Goal: Task Accomplishment & Management: Use online tool/utility

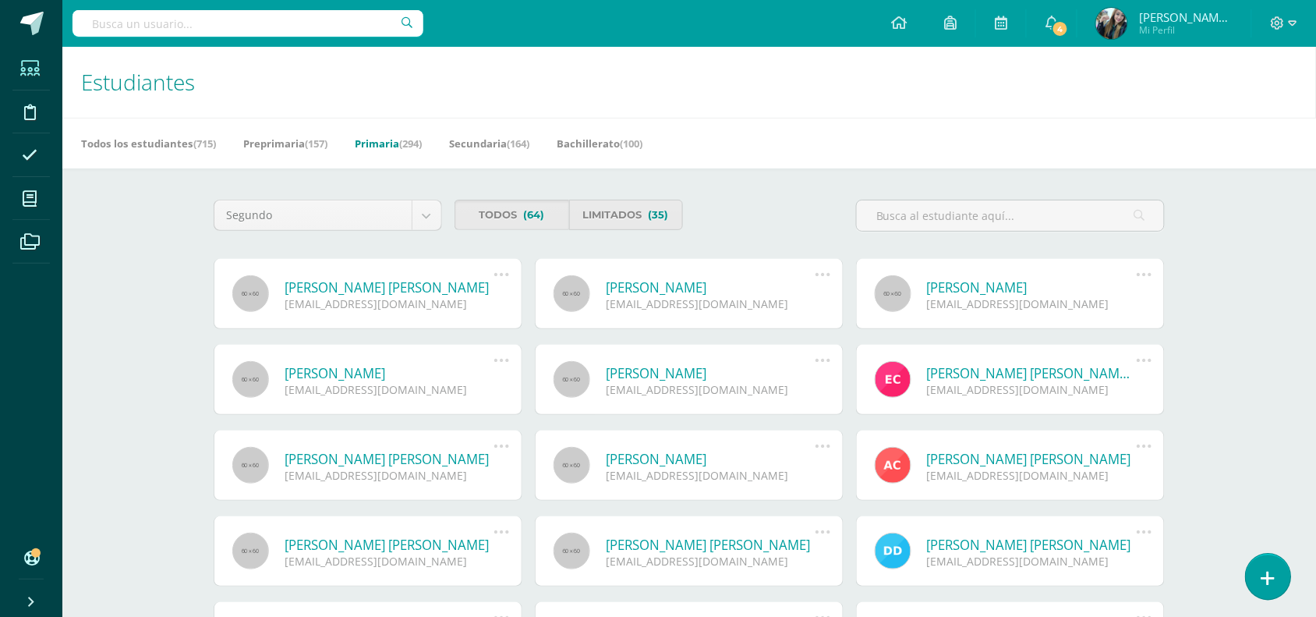
click at [1281, 568] on link at bounding box center [1268, 576] width 44 height 45
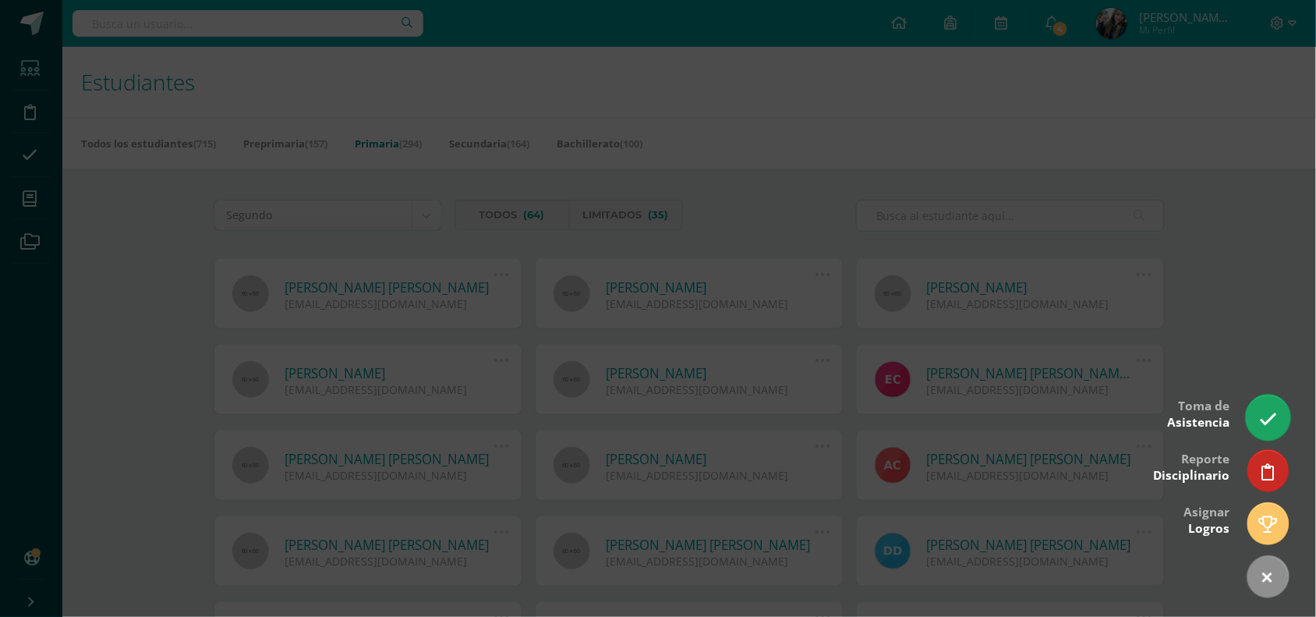
click at [1277, 416] on link at bounding box center [1268, 416] width 44 height 45
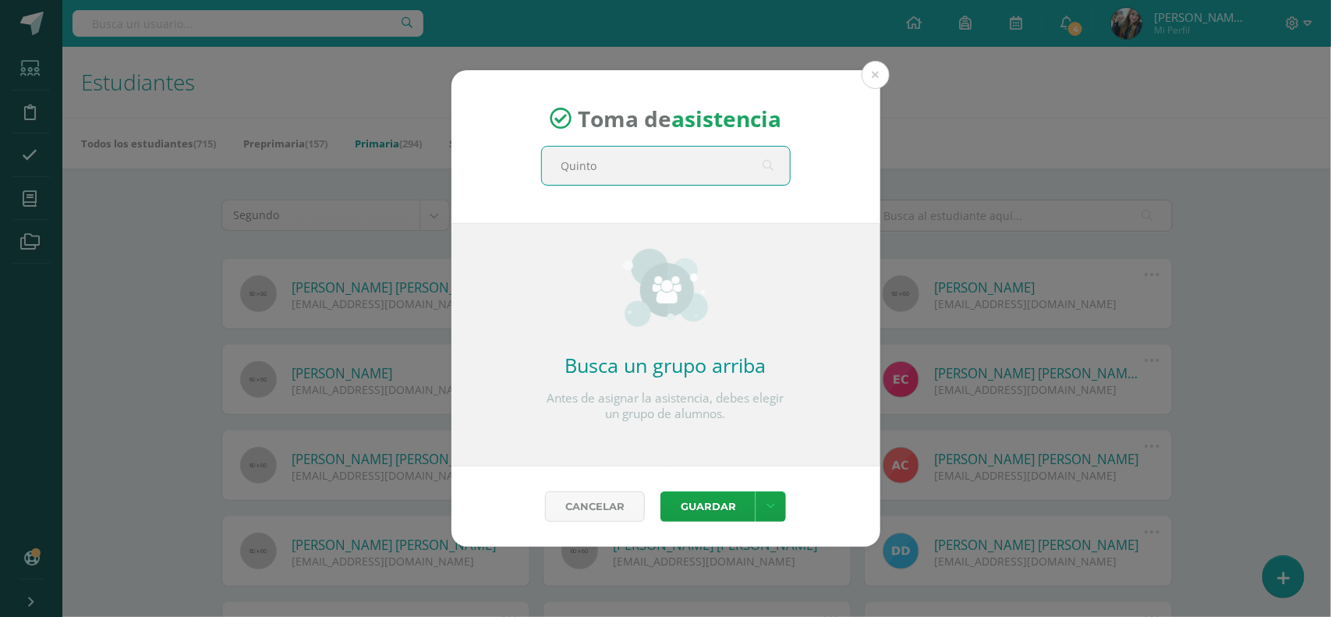
type input "Quinto B"
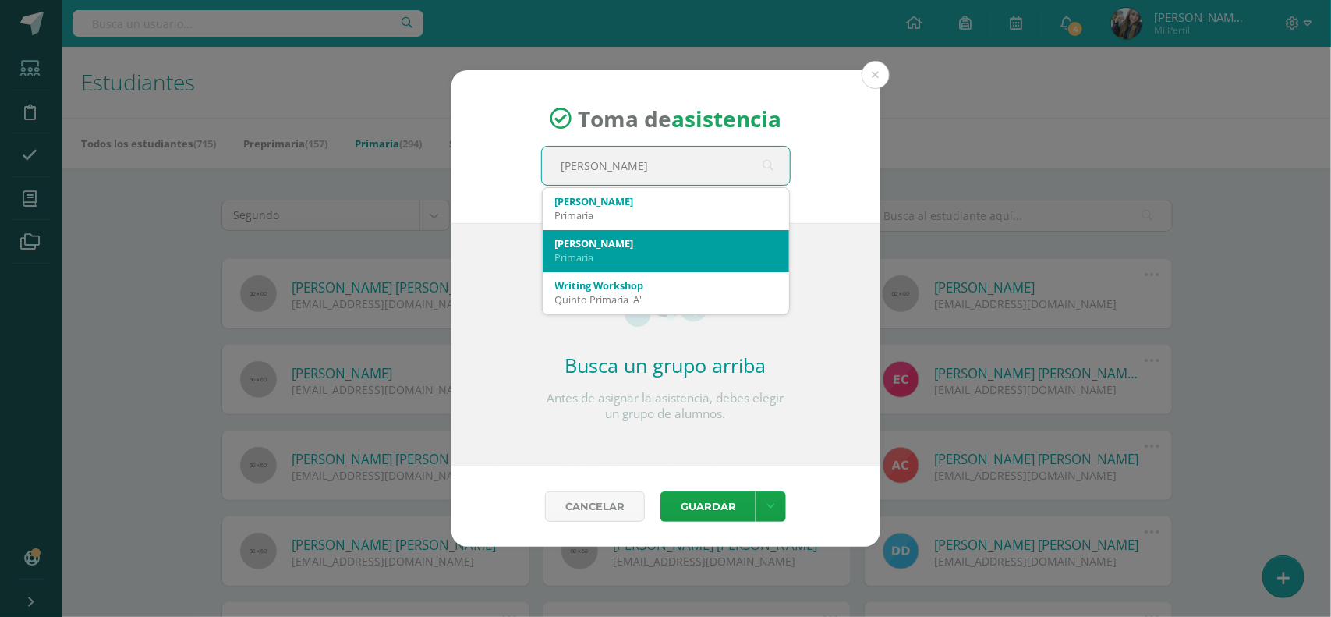
click at [675, 242] on div "Quinto B" at bounding box center [665, 243] width 221 height 14
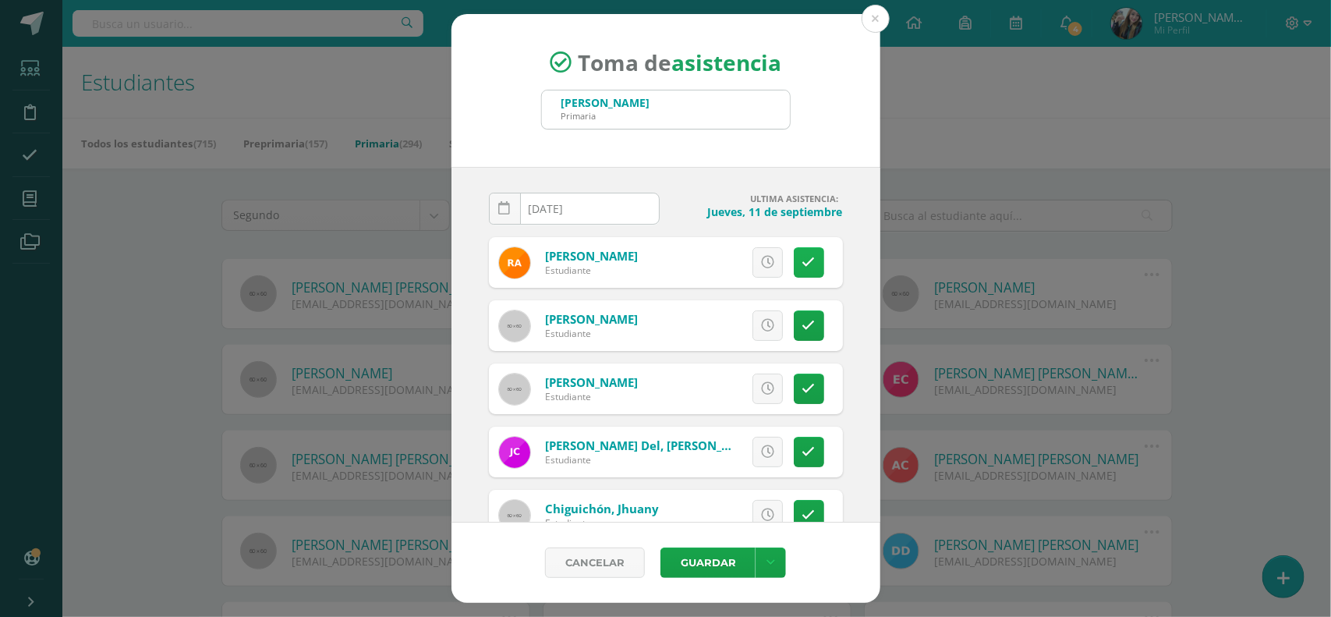
click at [802, 262] on icon at bounding box center [808, 262] width 13 height 13
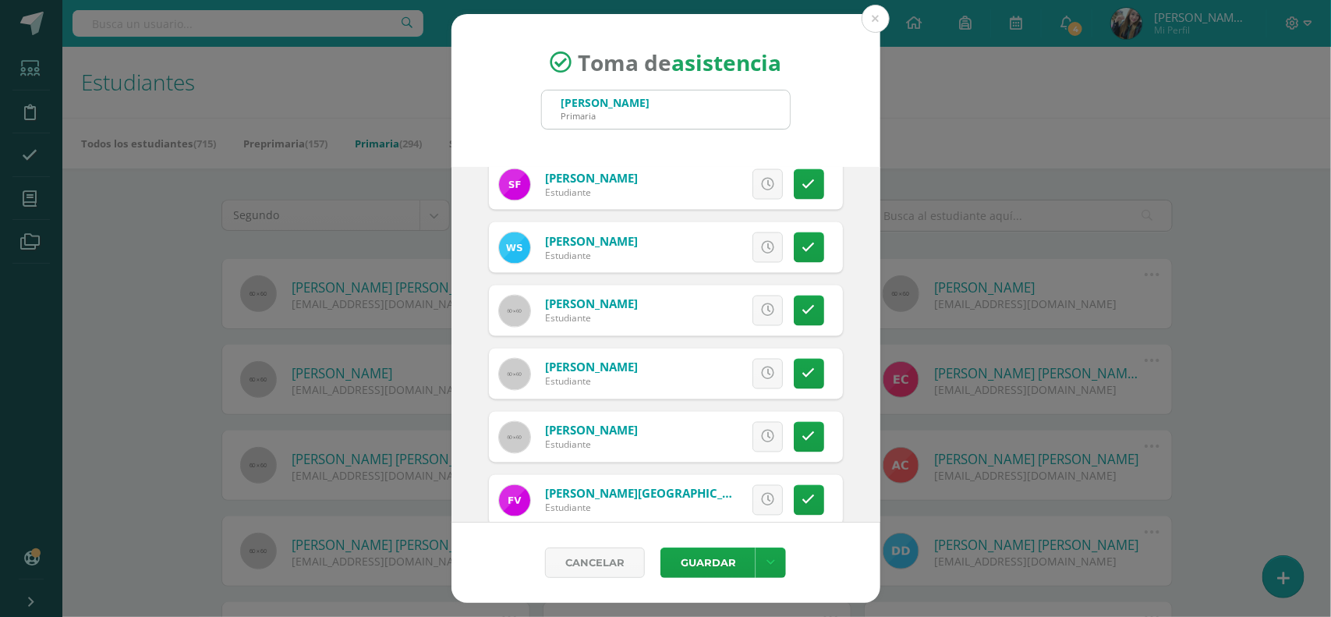
scroll to position [1243, 0]
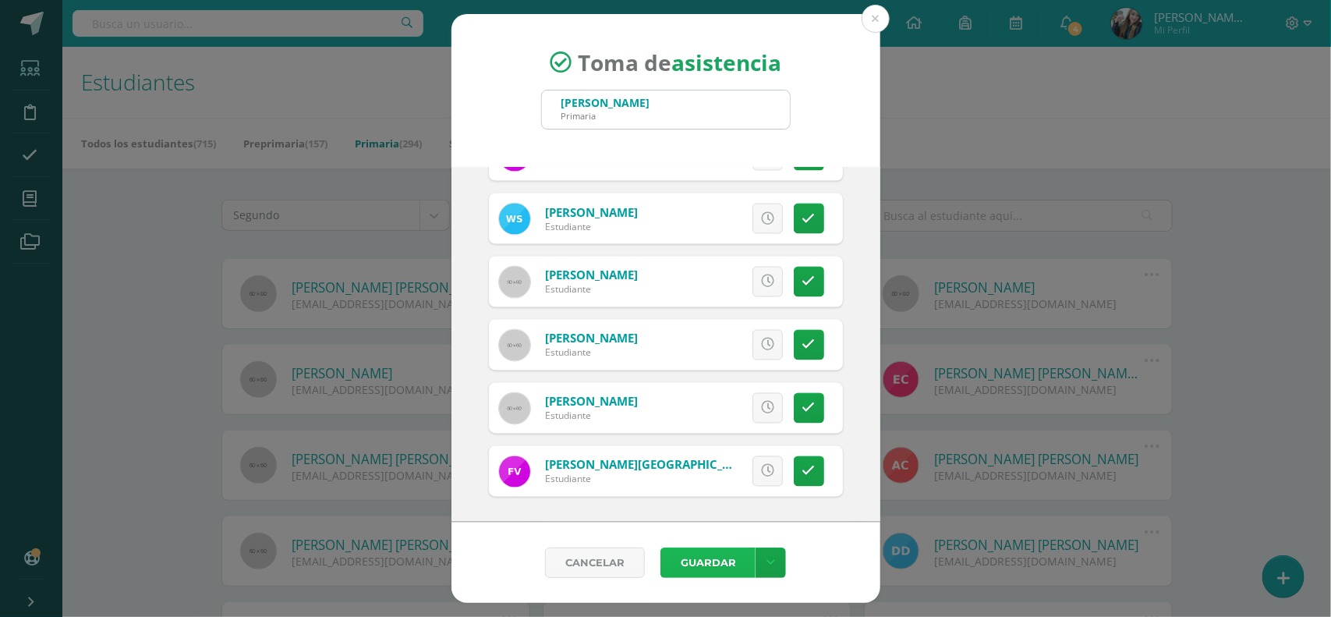
click at [721, 565] on button "Guardar" at bounding box center [707, 562] width 95 height 30
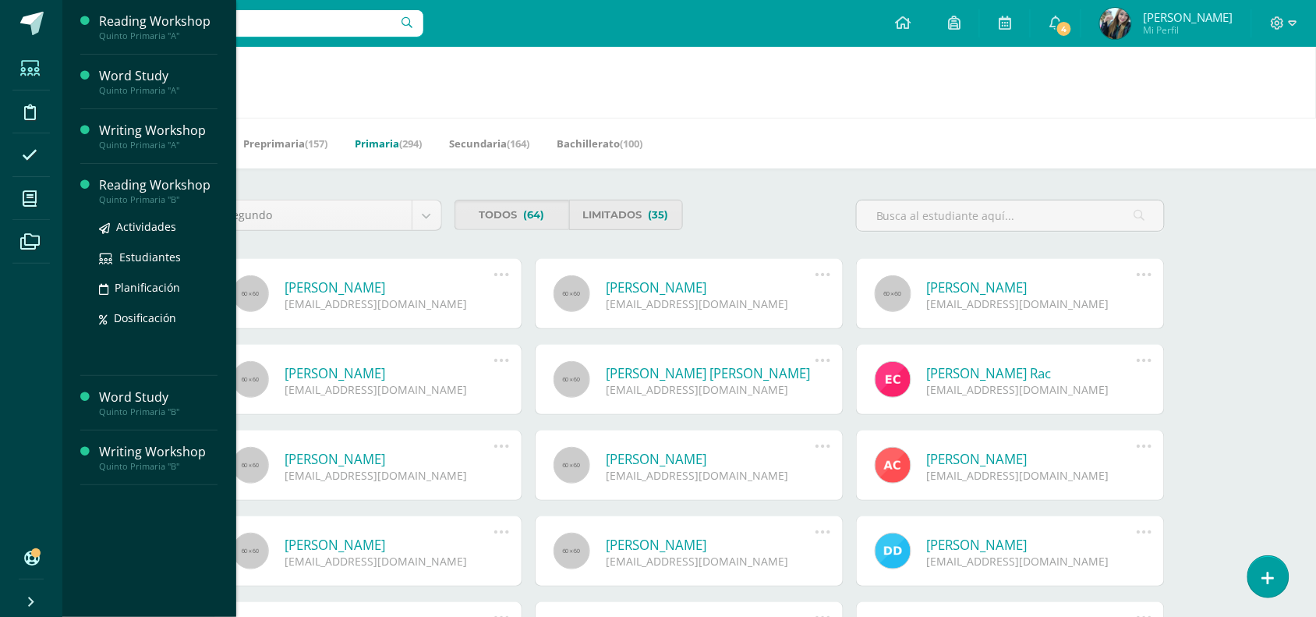
click at [113, 187] on div "Reading Workshop" at bounding box center [158, 185] width 118 height 18
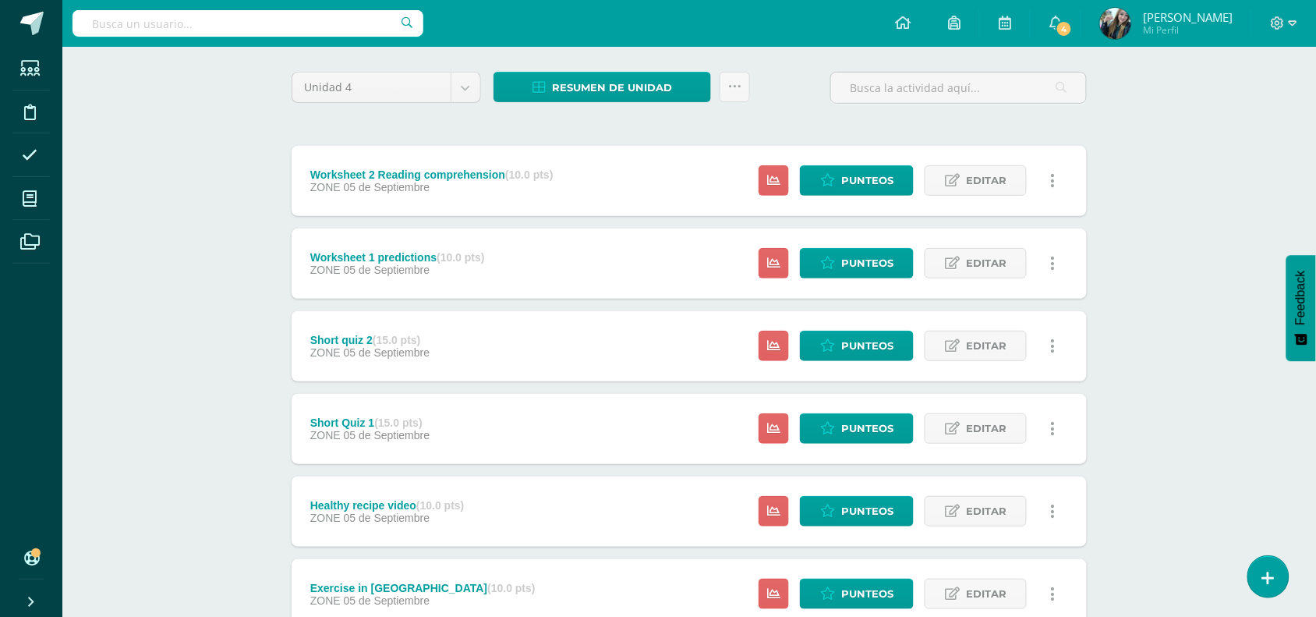
scroll to position [118, 0]
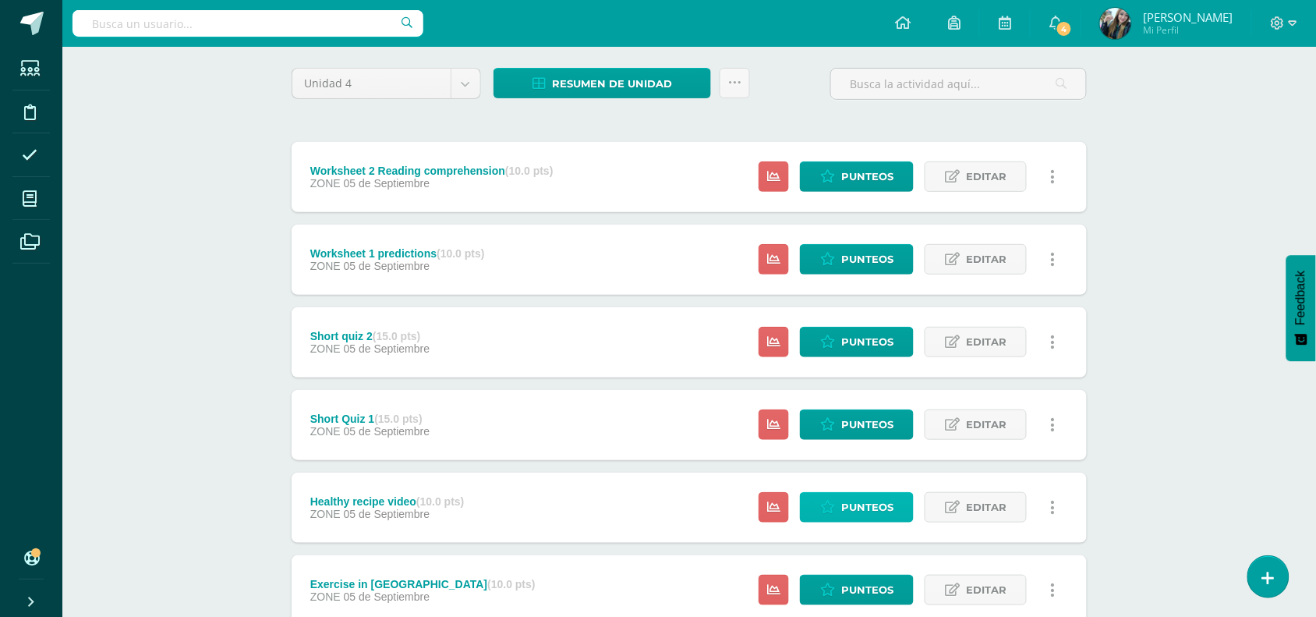
click at [891, 493] on span "Punteos" at bounding box center [867, 507] width 52 height 29
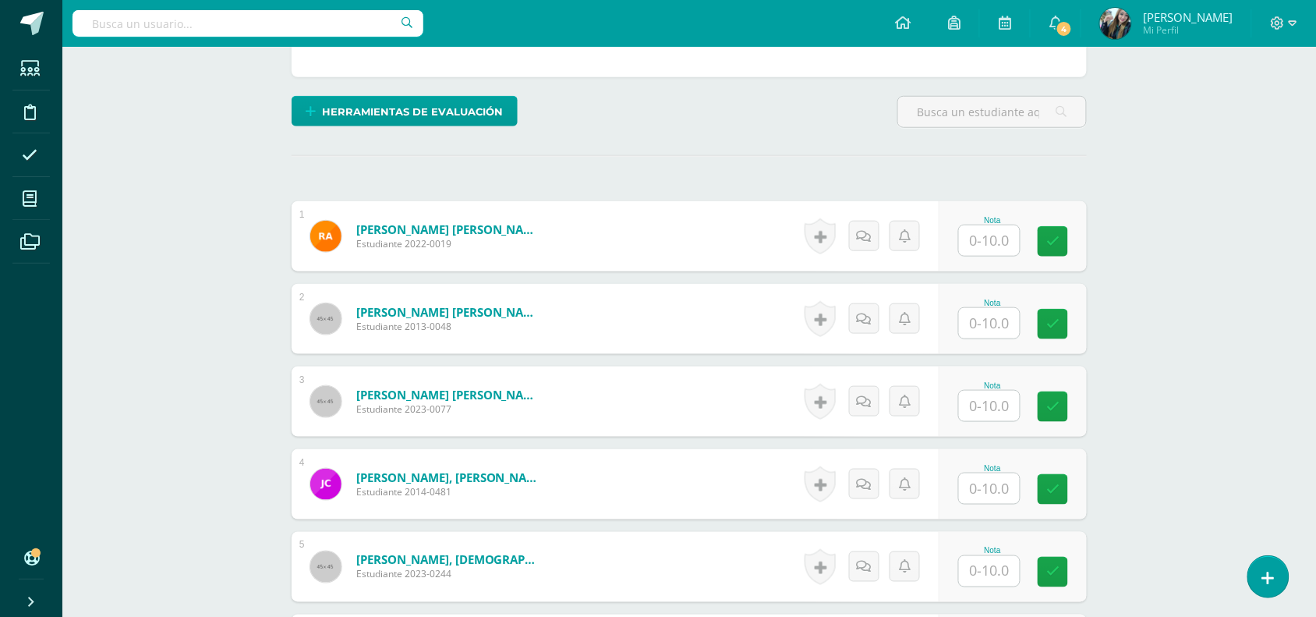
scroll to position [363, 0]
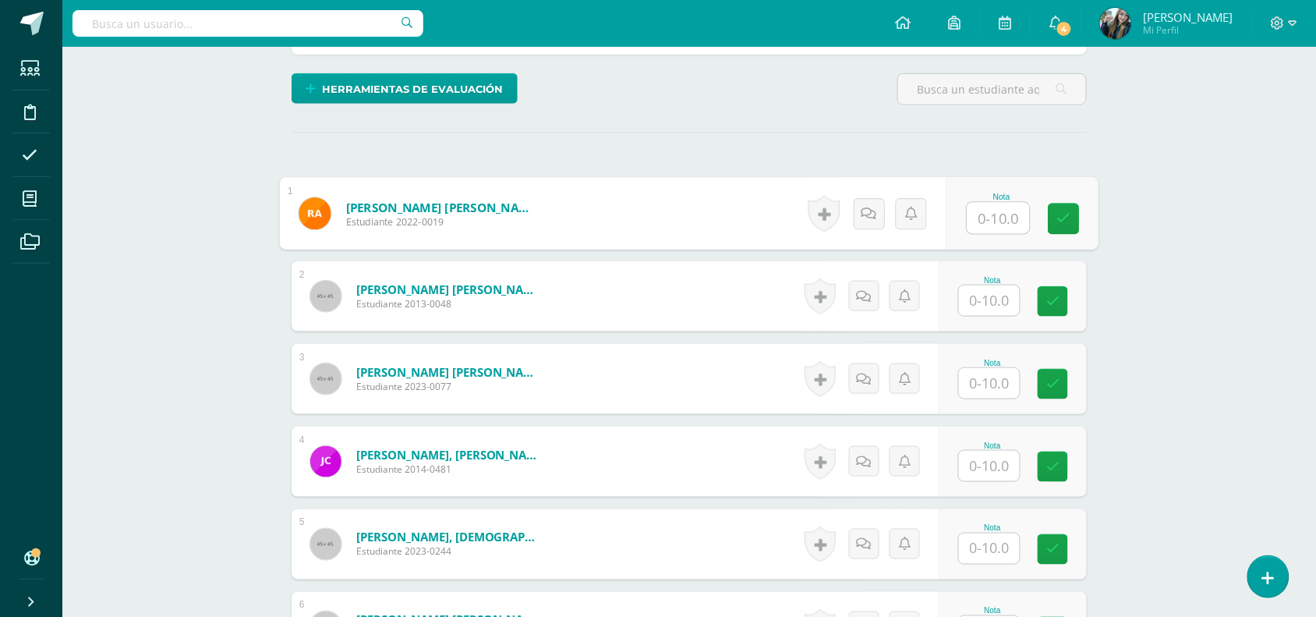
click at [1010, 225] on input "text" at bounding box center [998, 218] width 62 height 31
type input "9"
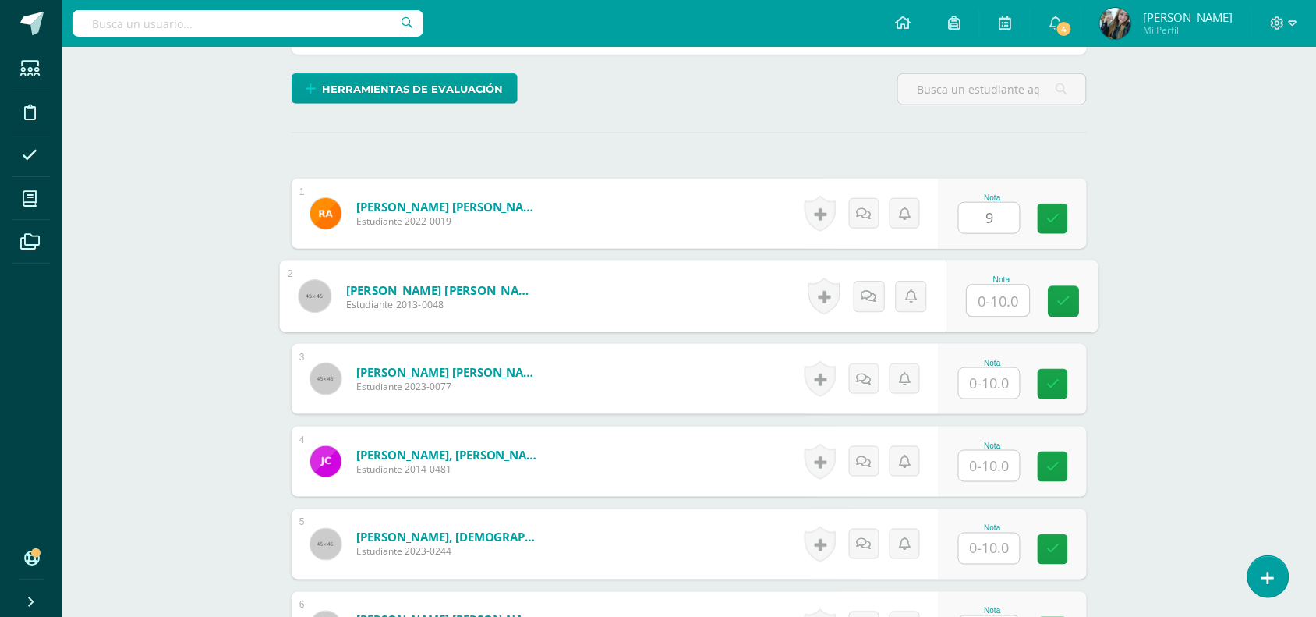
click at [1003, 316] on input "text" at bounding box center [998, 300] width 62 height 31
type input "10"
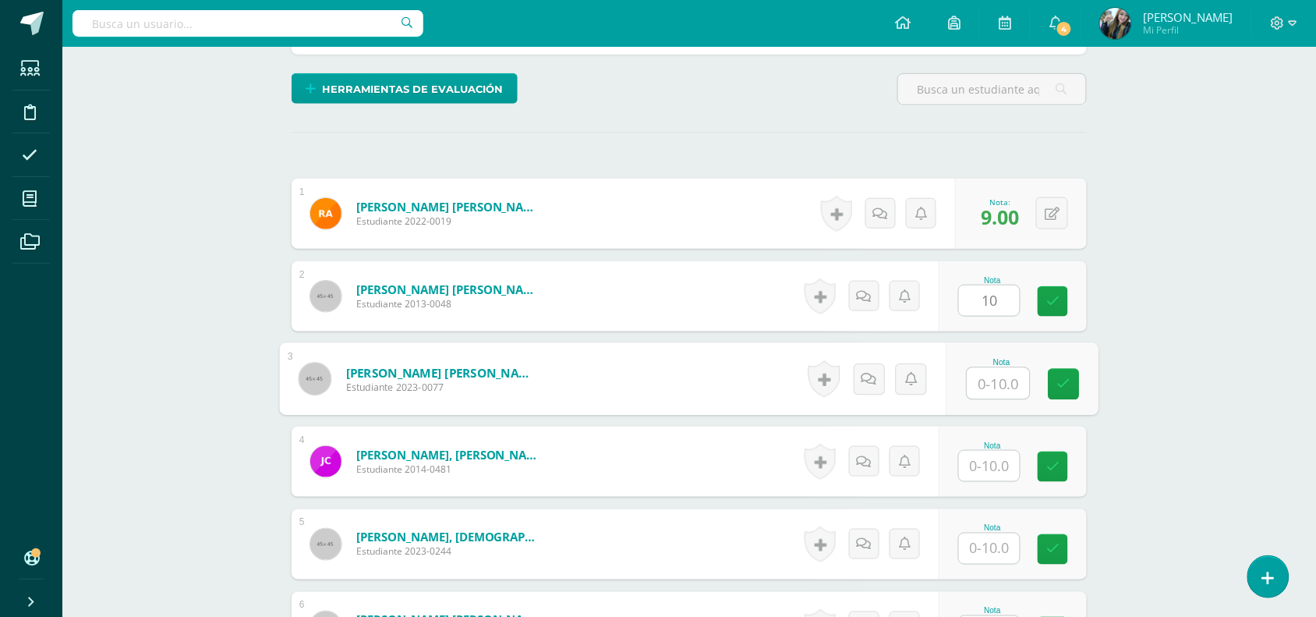
click at [1006, 387] on input "text" at bounding box center [998, 383] width 62 height 31
type input "10"
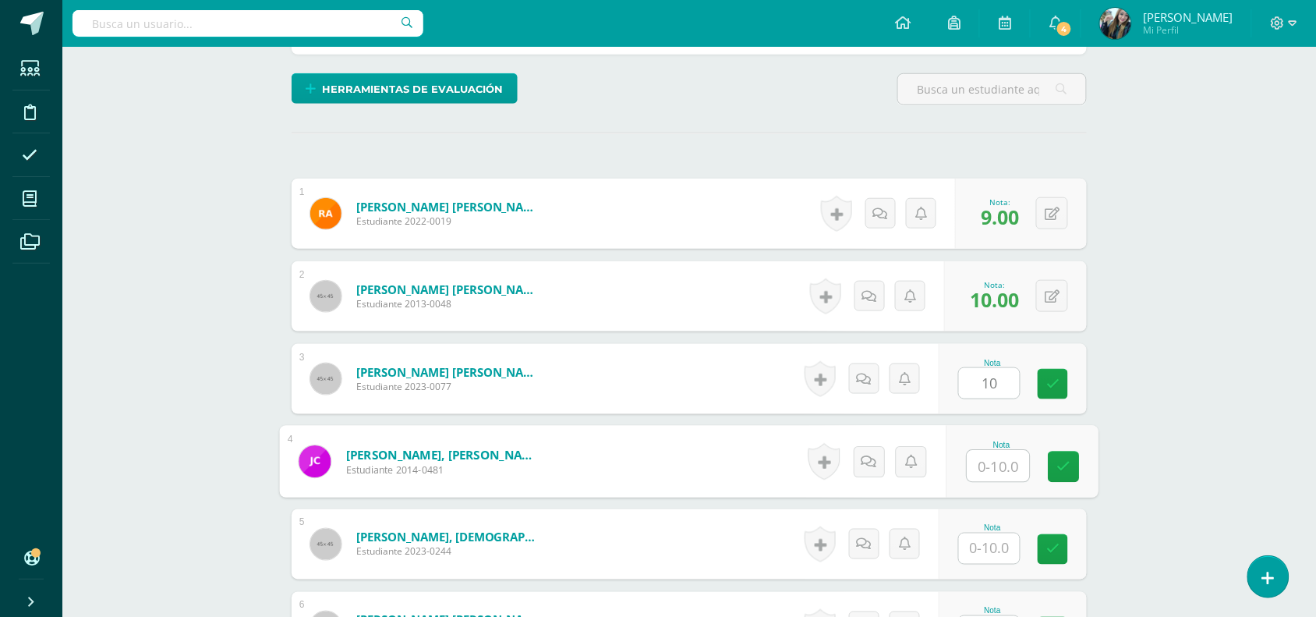
click at [1006, 461] on input "text" at bounding box center [998, 466] width 62 height 31
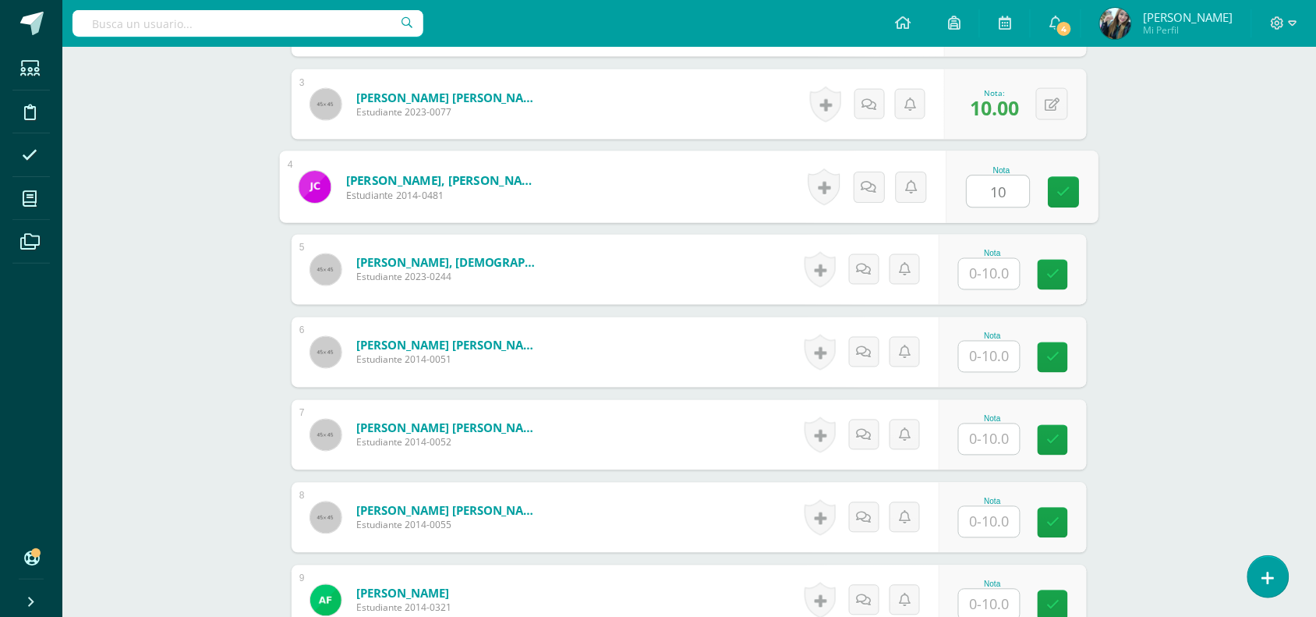
scroll to position [665, 0]
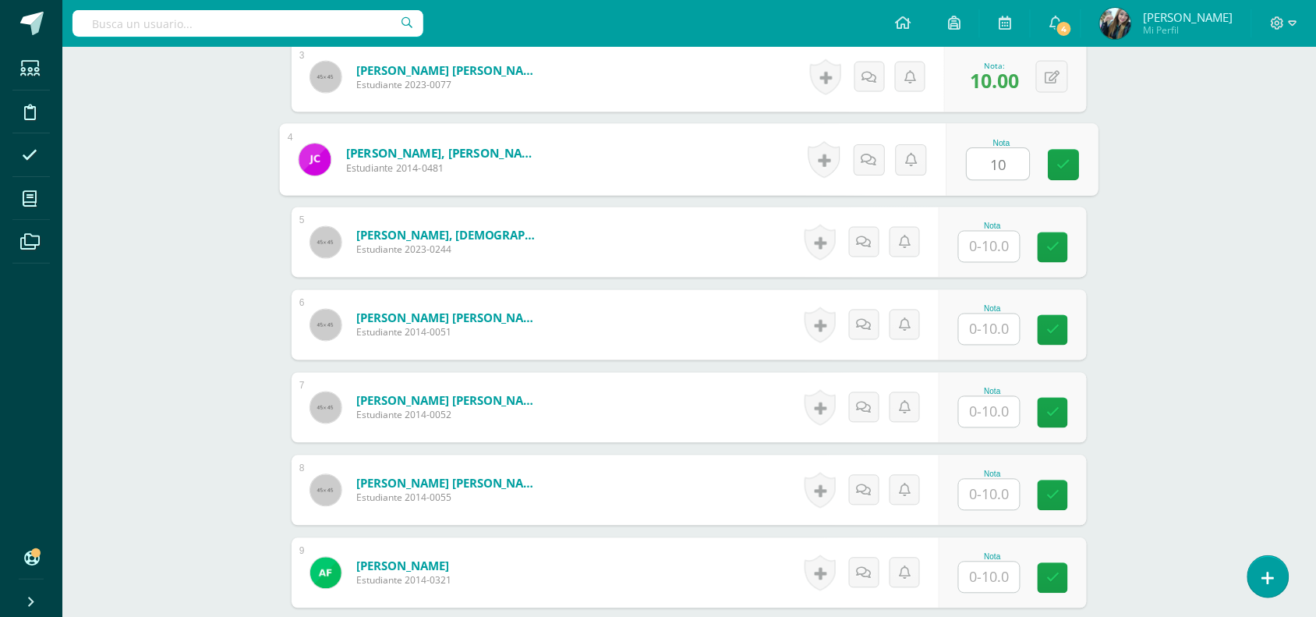
type input "10"
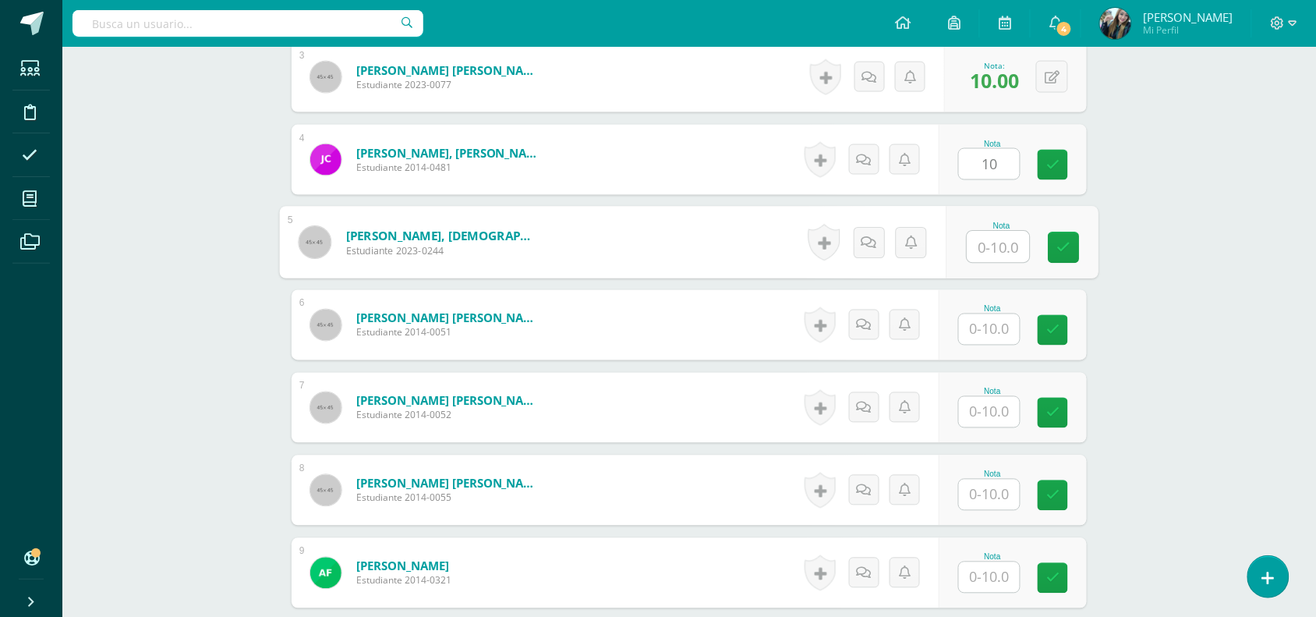
click at [996, 246] on input "text" at bounding box center [998, 247] width 62 height 31
type input "10"
click at [999, 336] on input "text" at bounding box center [989, 329] width 61 height 30
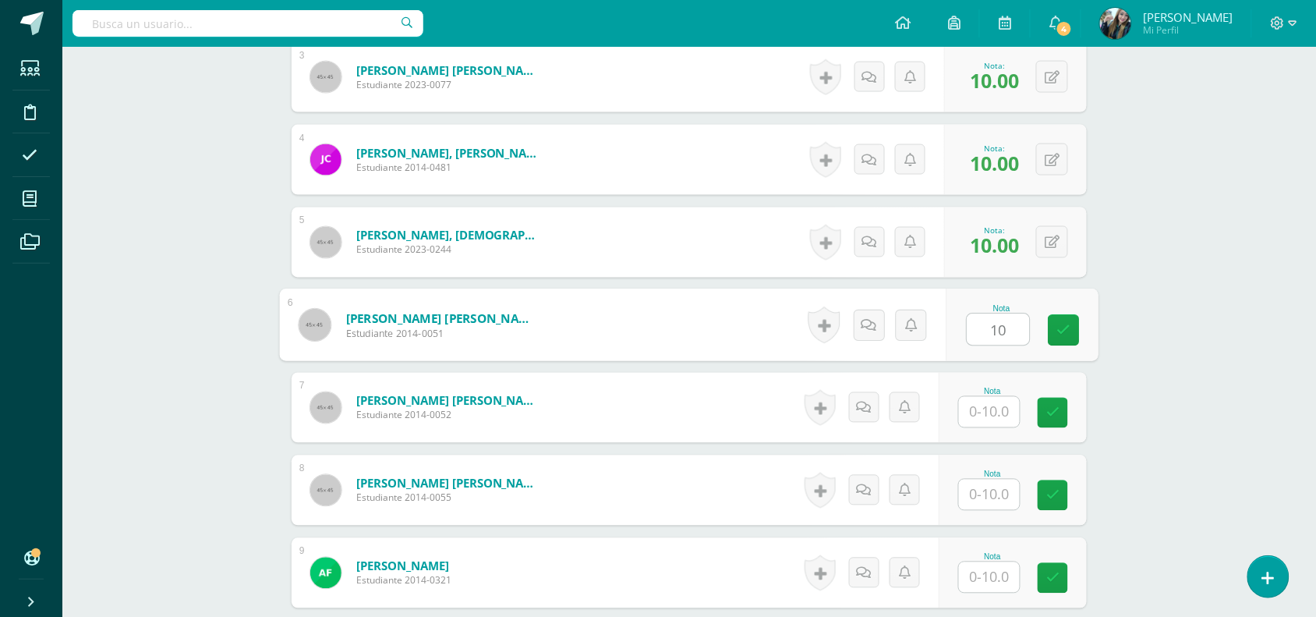
type input "10"
click at [1013, 421] on input "text" at bounding box center [989, 412] width 61 height 30
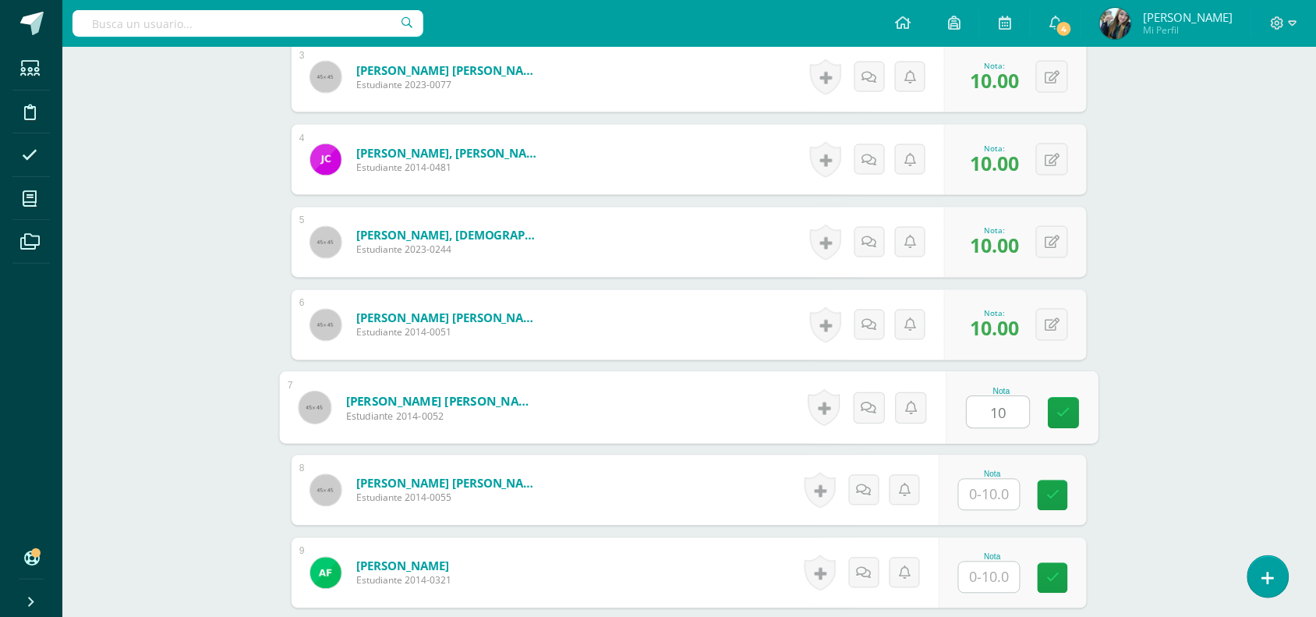
type input "10"
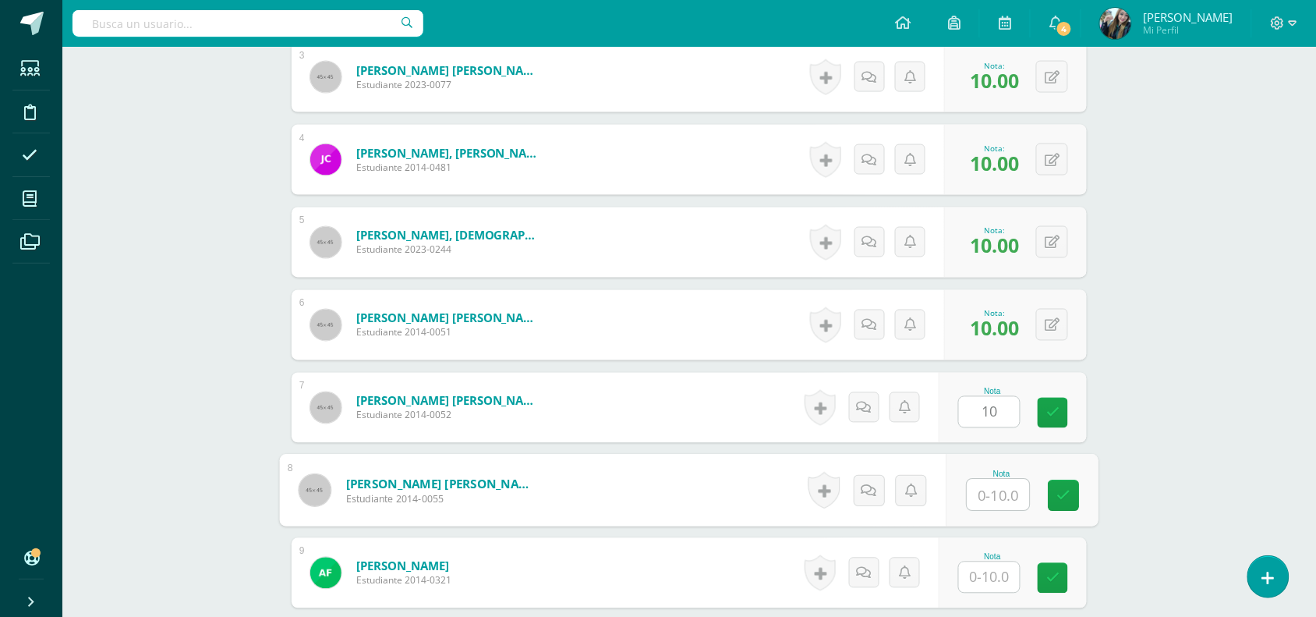
click at [1008, 493] on input "text" at bounding box center [998, 494] width 62 height 31
type input "10"
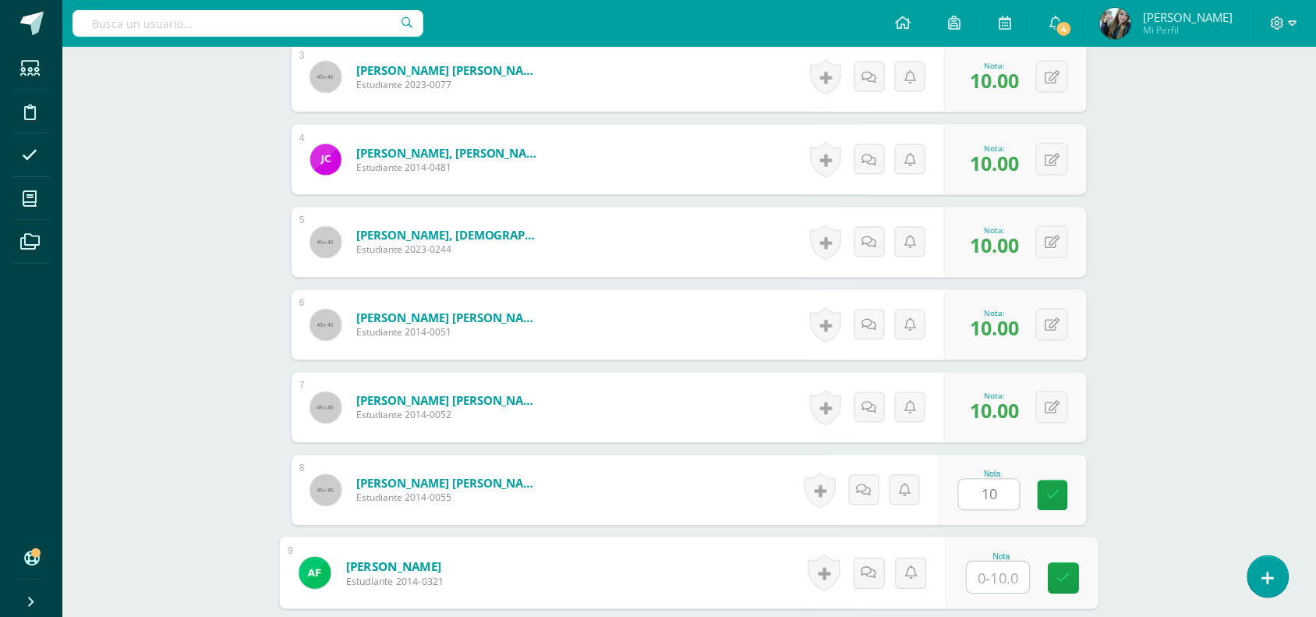
click at [1011, 577] on input "text" at bounding box center [998, 577] width 62 height 31
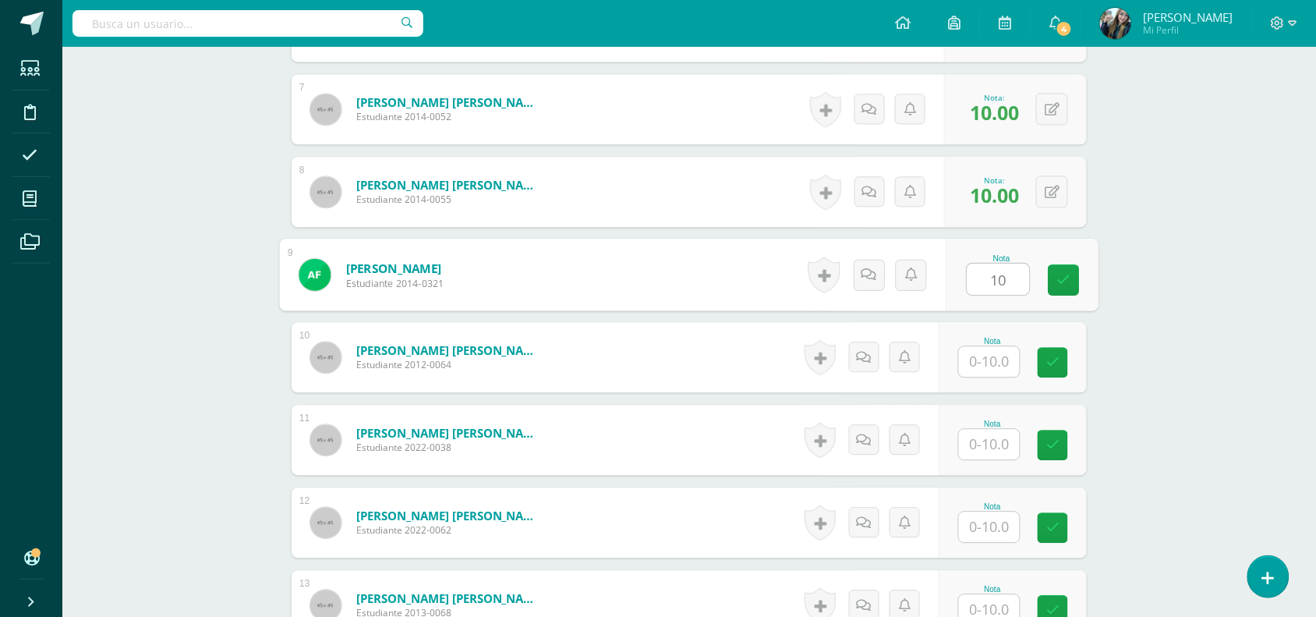
scroll to position [986, 0]
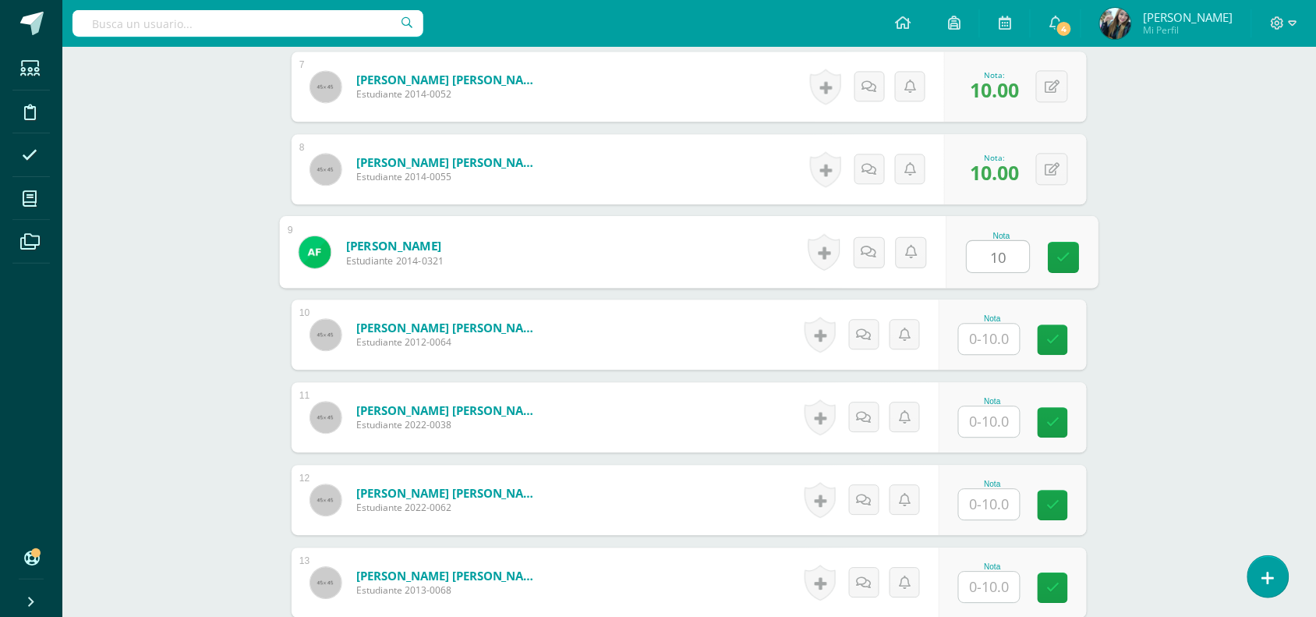
type input "10"
click at [987, 344] on input "text" at bounding box center [989, 339] width 61 height 30
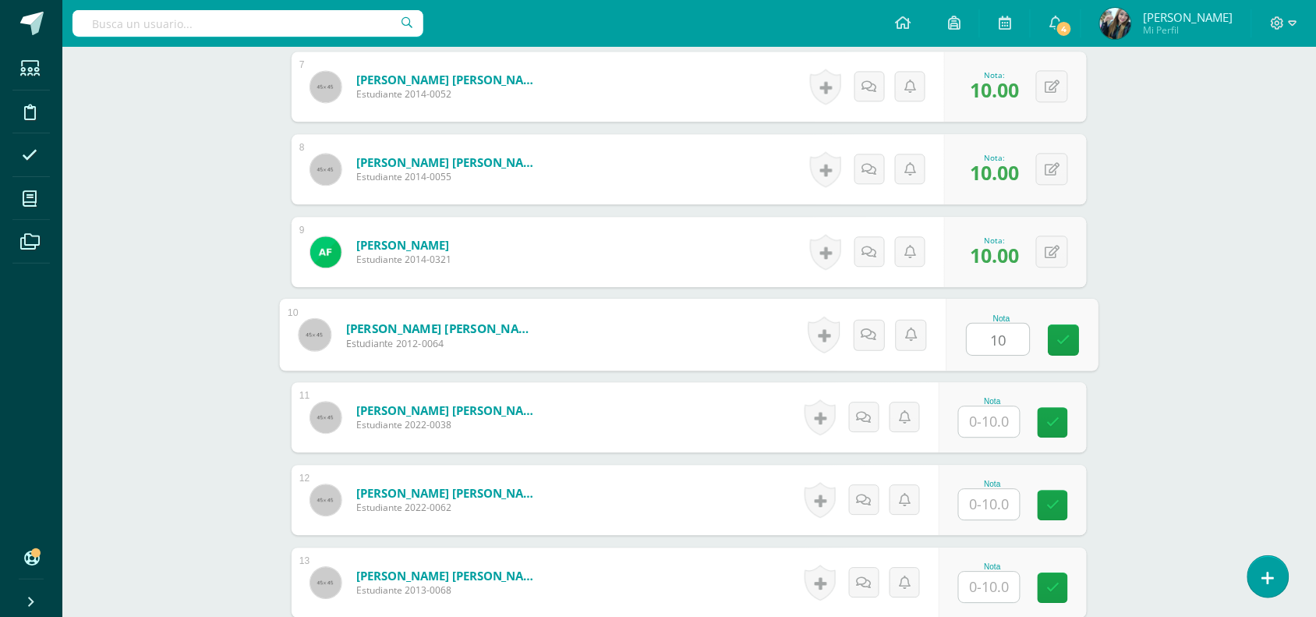
type input "10"
click at [992, 394] on div "Nota" at bounding box center [1013, 417] width 148 height 70
click at [992, 403] on div "Nota" at bounding box center [992, 401] width 69 height 9
click at [1003, 419] on input "text" at bounding box center [989, 421] width 61 height 30
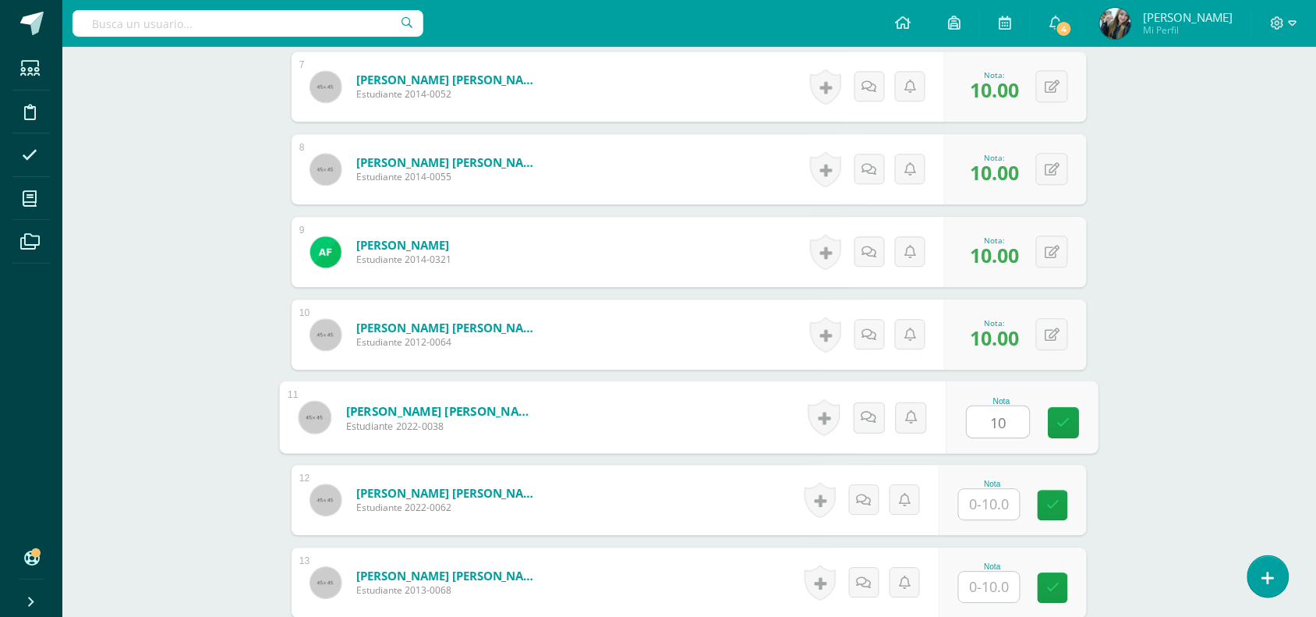
type input "10"
click at [1007, 500] on input "text" at bounding box center [989, 504] width 61 height 30
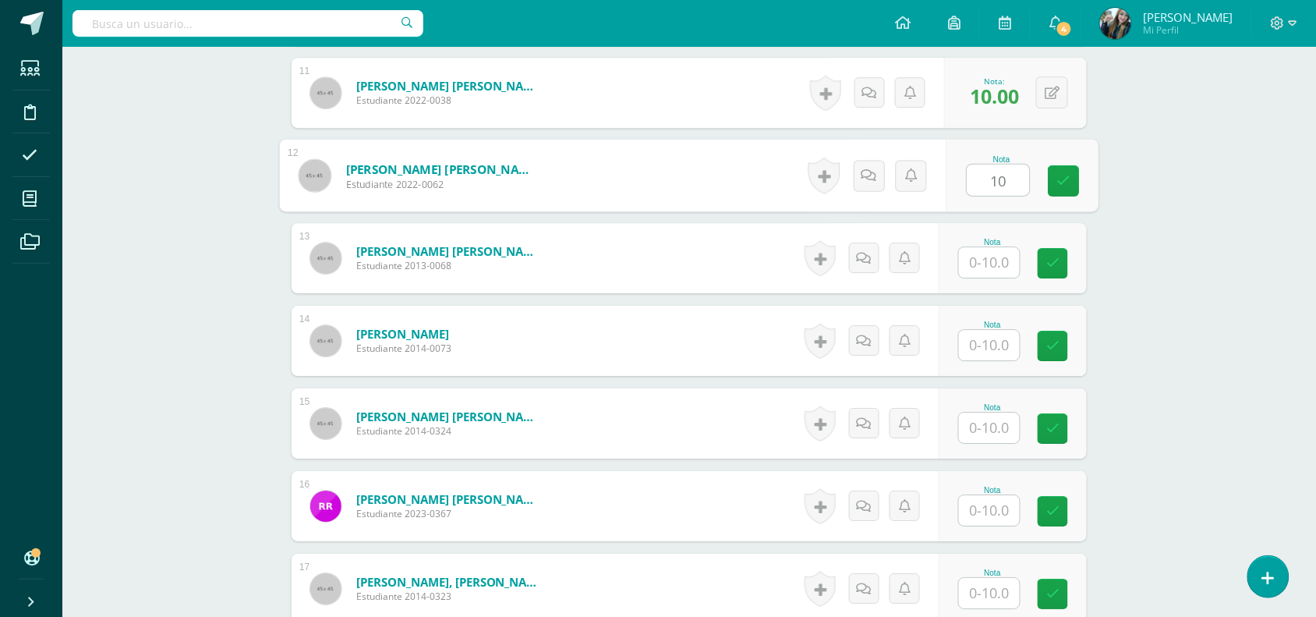
scroll to position [1333, 0]
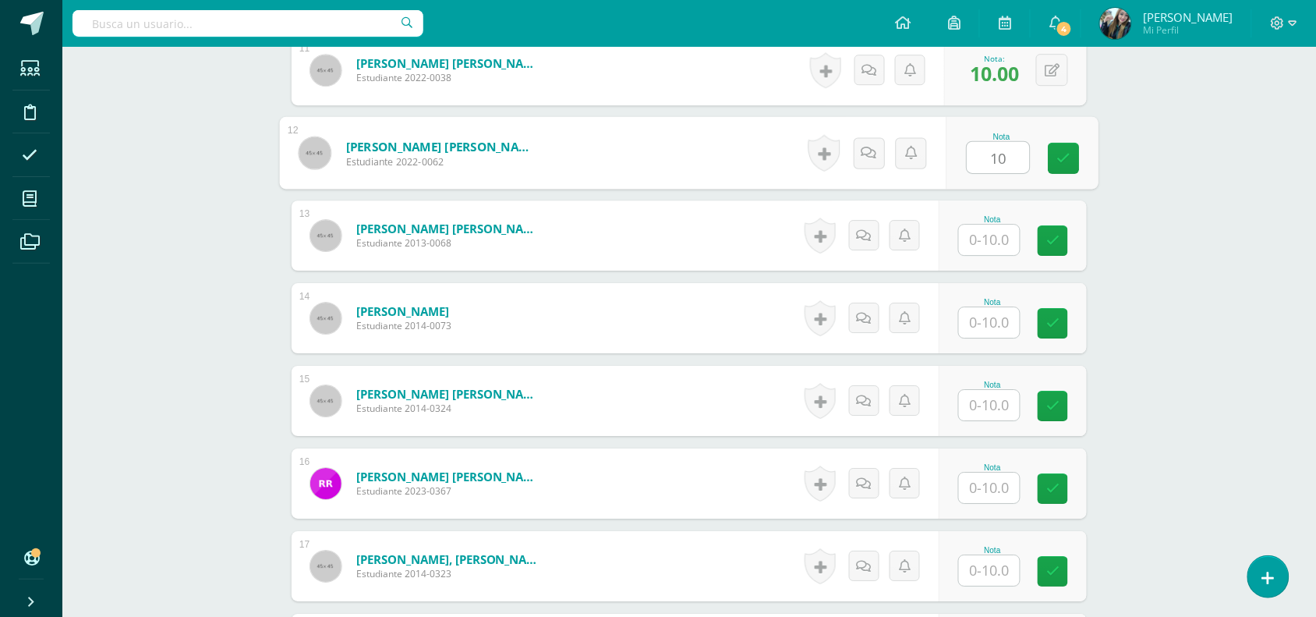
type input "10"
click at [975, 243] on input "text" at bounding box center [989, 240] width 61 height 30
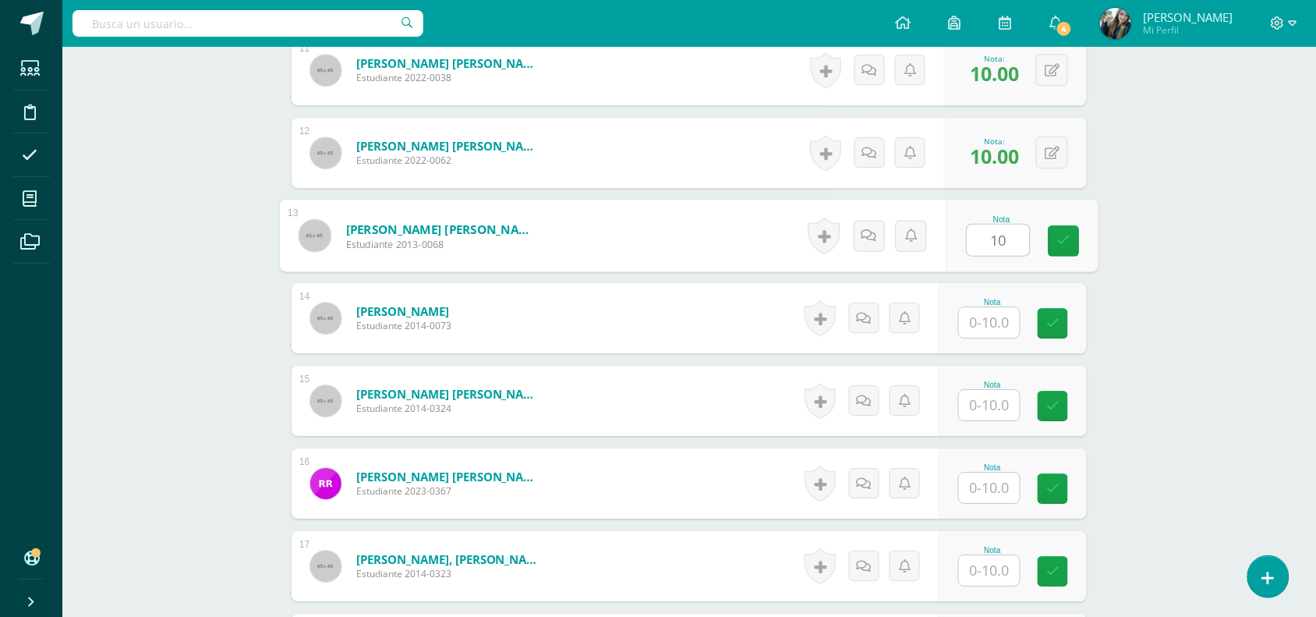
type input "10"
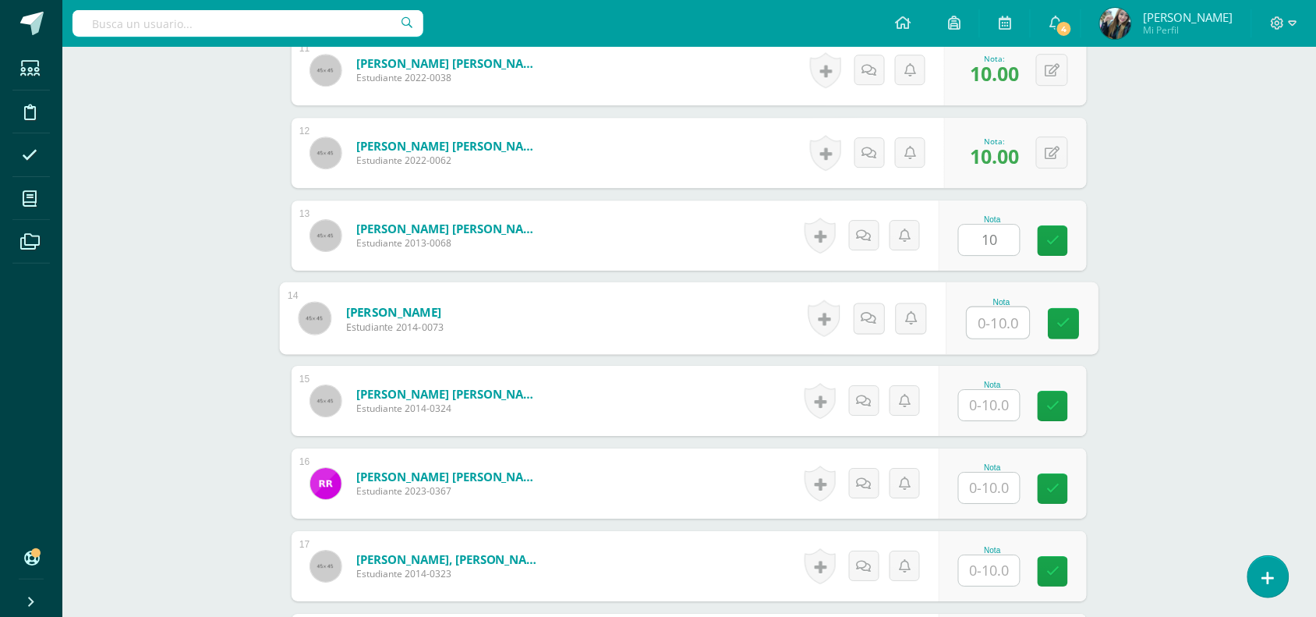
click at [972, 309] on input "text" at bounding box center [998, 322] width 62 height 31
type input "10"
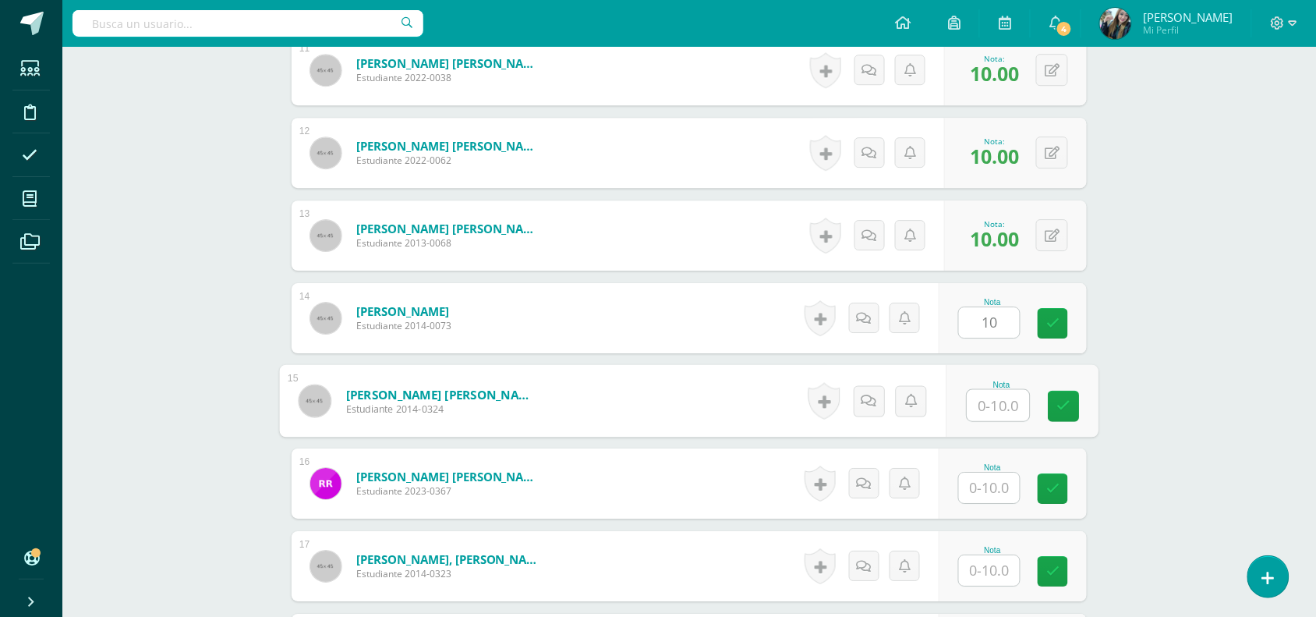
click at [976, 395] on input "text" at bounding box center [998, 405] width 62 height 31
type input "10"
click at [985, 487] on input "text" at bounding box center [989, 487] width 61 height 30
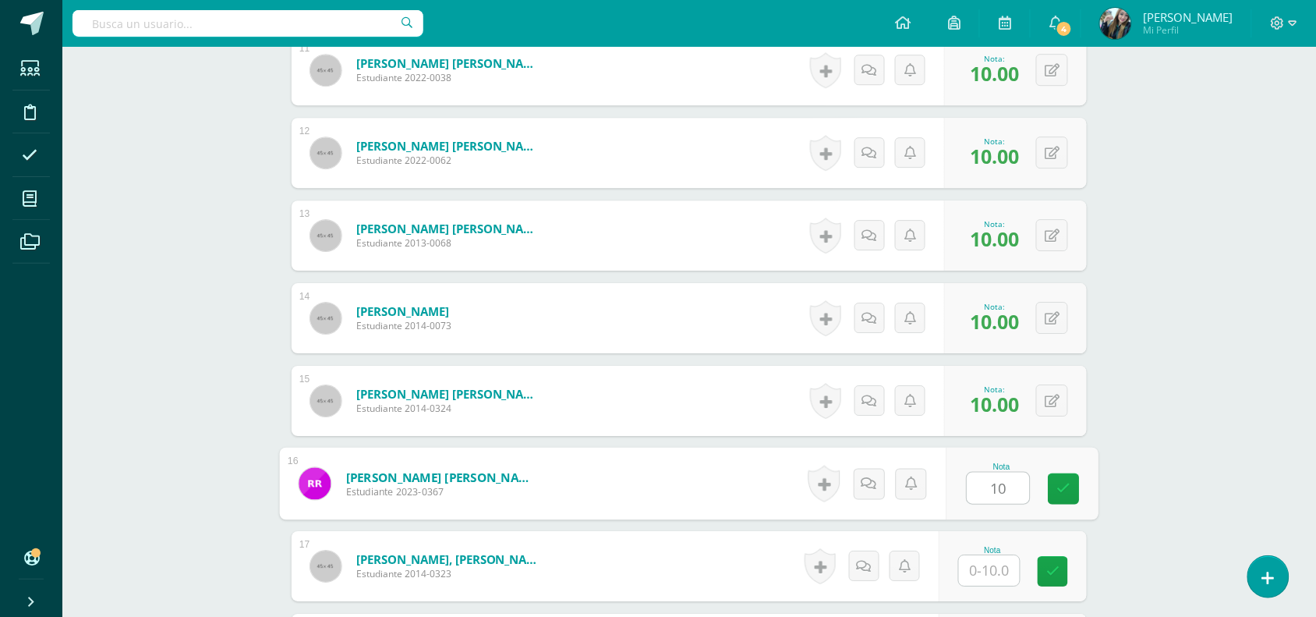
type input "10"
click at [988, 570] on input "text" at bounding box center [989, 570] width 61 height 30
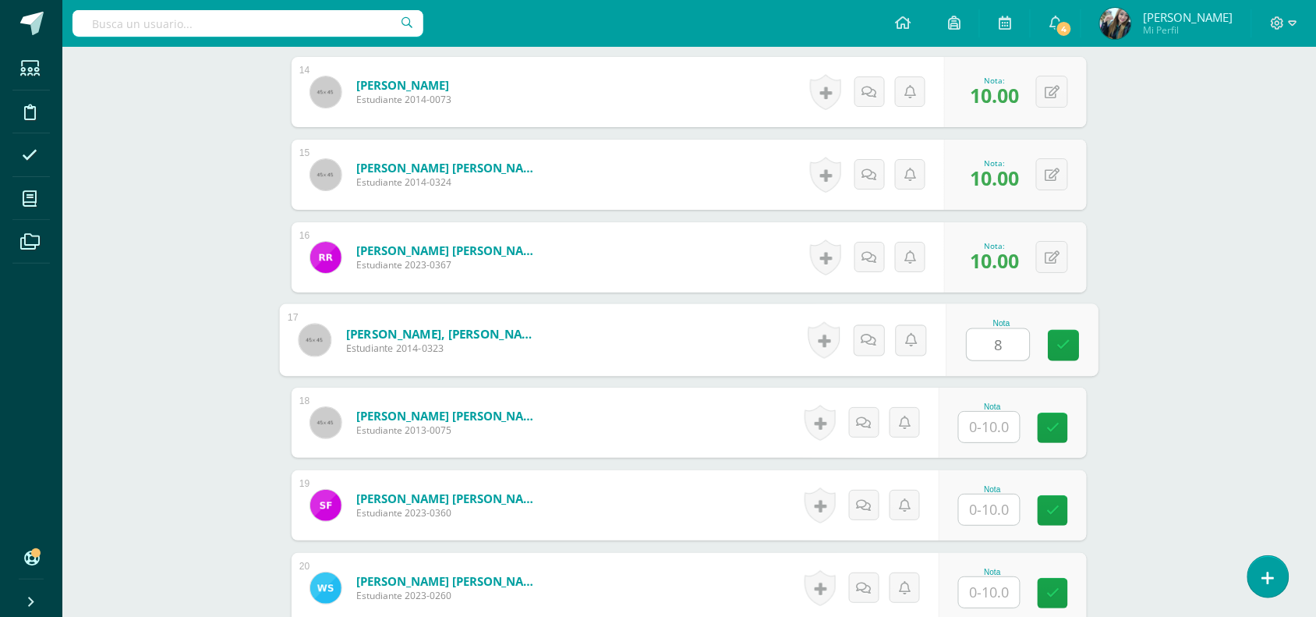
scroll to position [1585, 0]
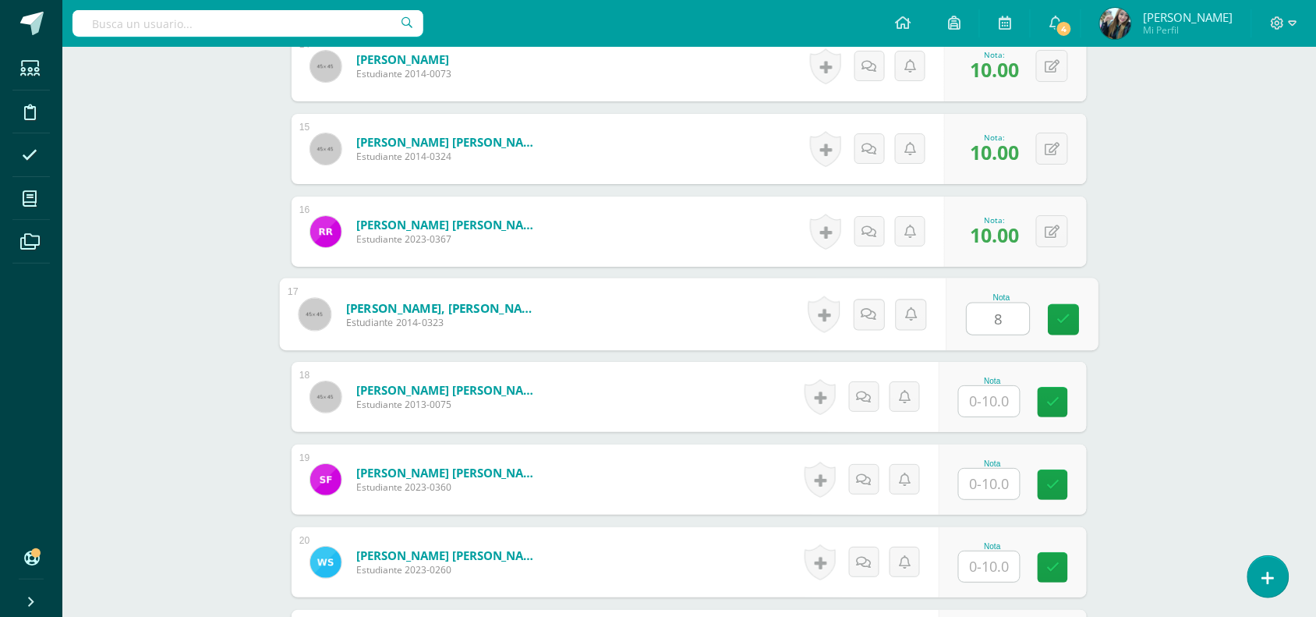
type input "8"
click at [1006, 401] on input "text" at bounding box center [989, 401] width 61 height 30
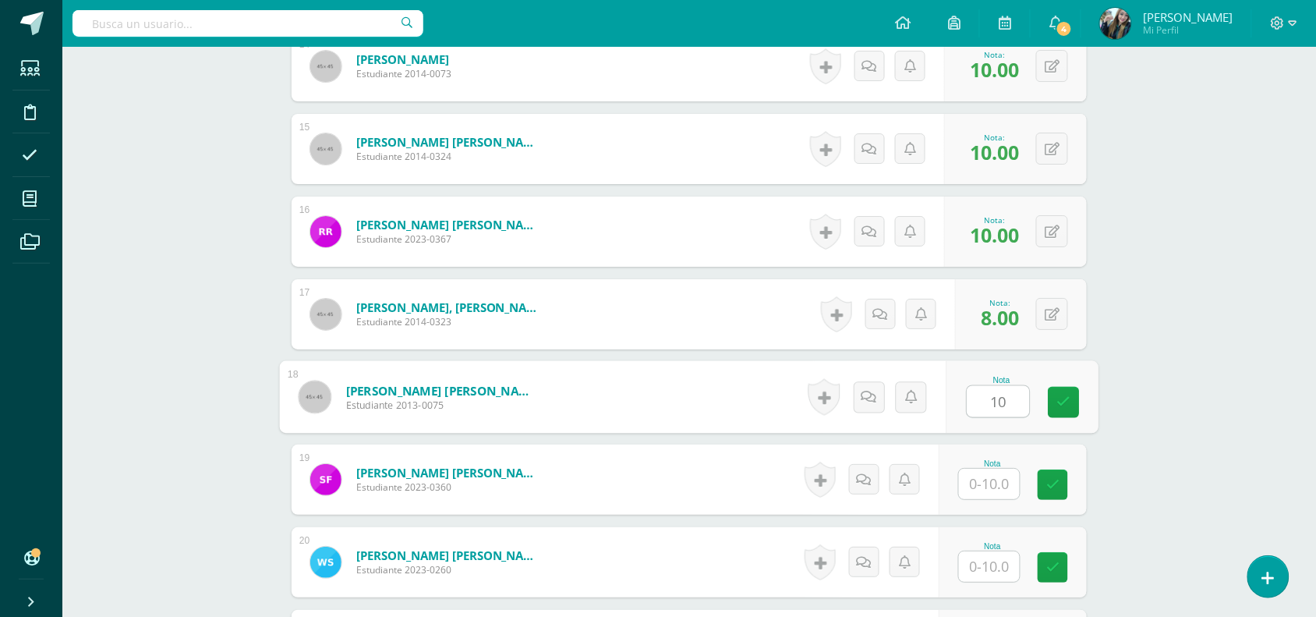
type input "10"
click at [1004, 487] on input "text" at bounding box center [989, 484] width 61 height 30
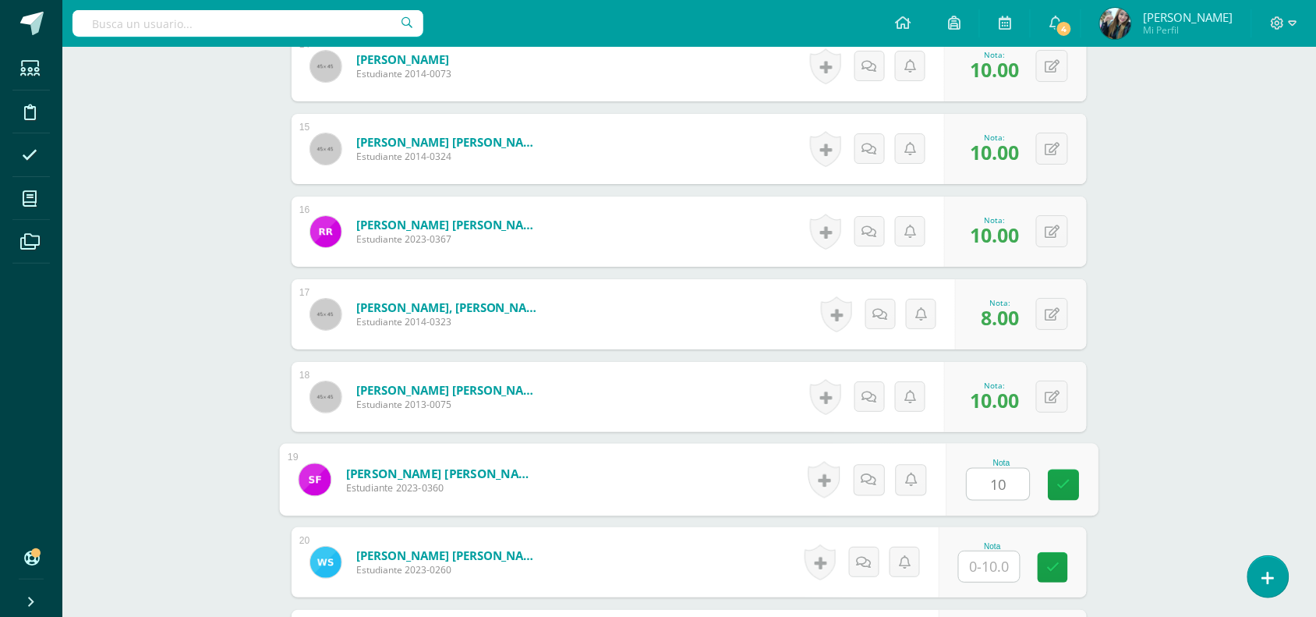
type input "10"
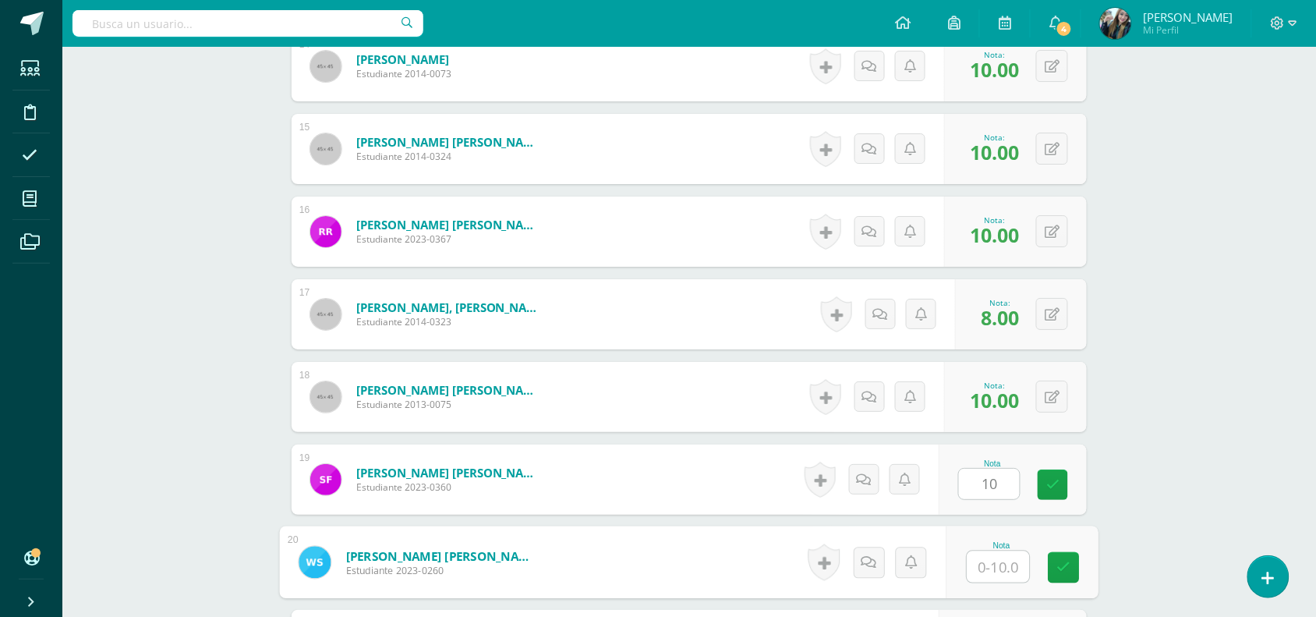
click at [999, 558] on input "text" at bounding box center [998, 566] width 62 height 31
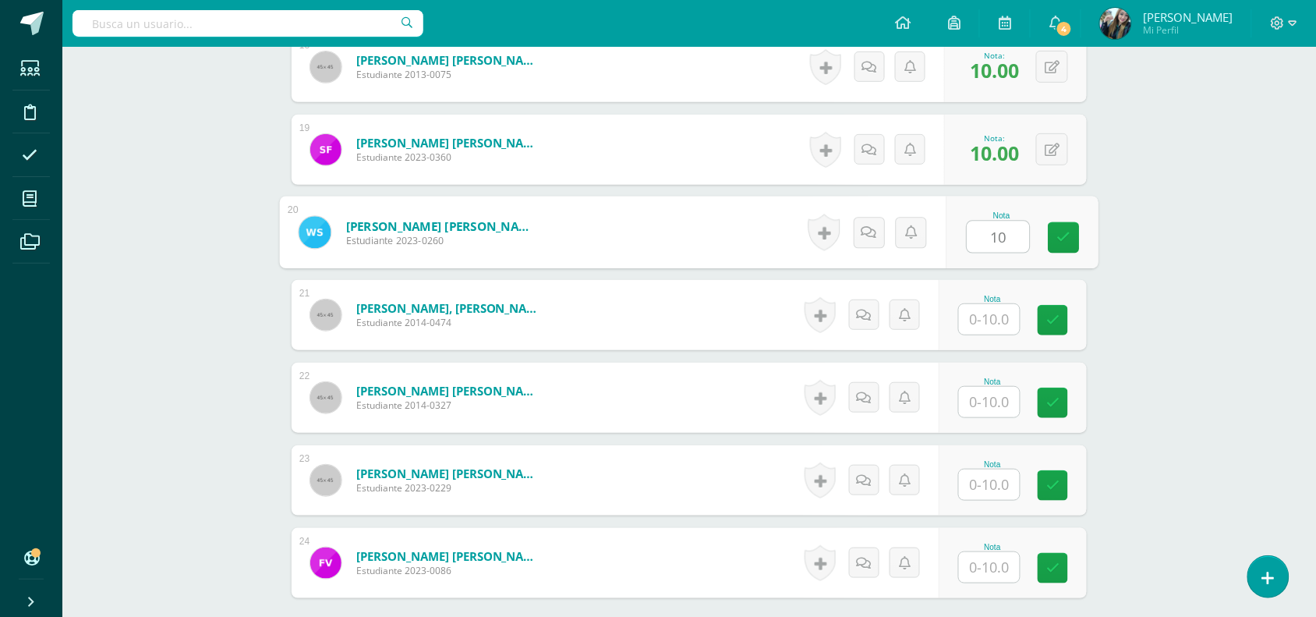
scroll to position [1973, 0]
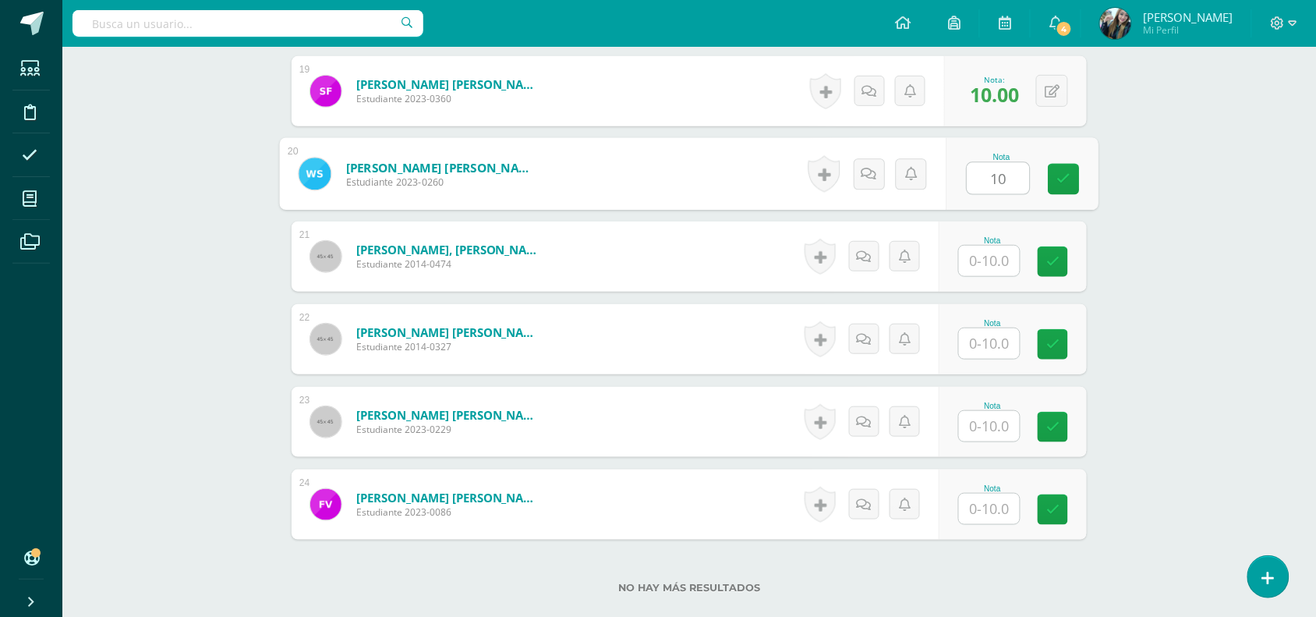
type input "10"
click at [992, 281] on div "Nota" at bounding box center [1013, 256] width 148 height 70
click at [991, 277] on div at bounding box center [989, 261] width 62 height 32
click at [990, 267] on input "text" at bounding box center [989, 261] width 61 height 30
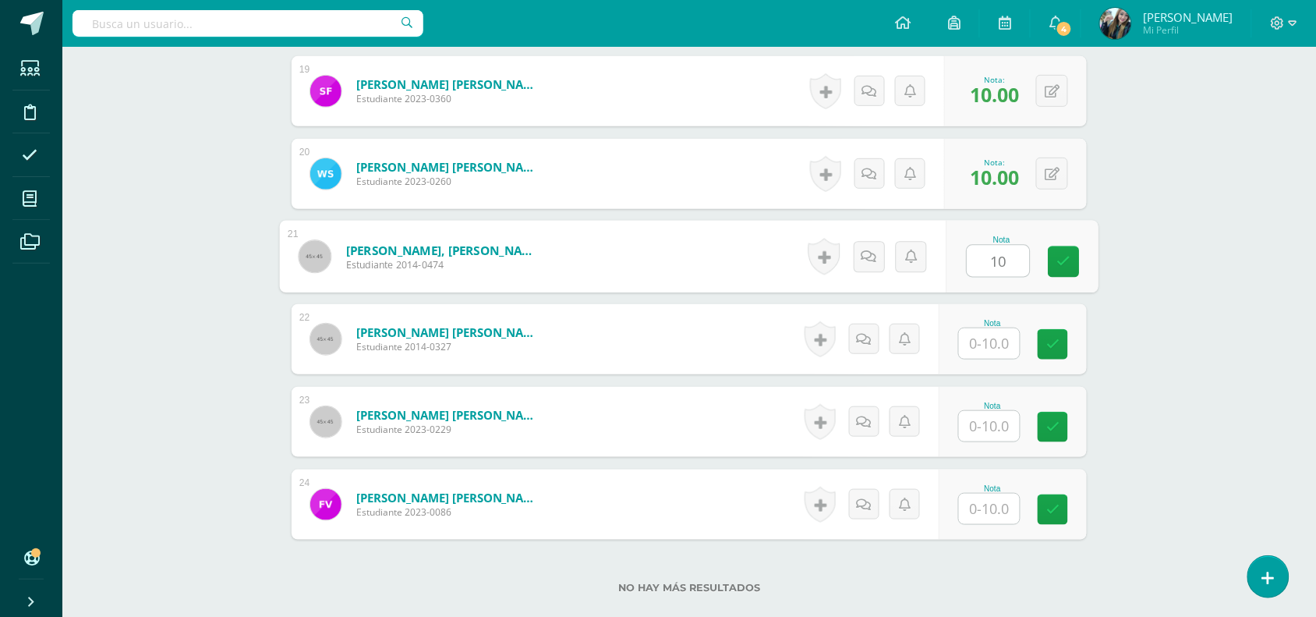
type input "10"
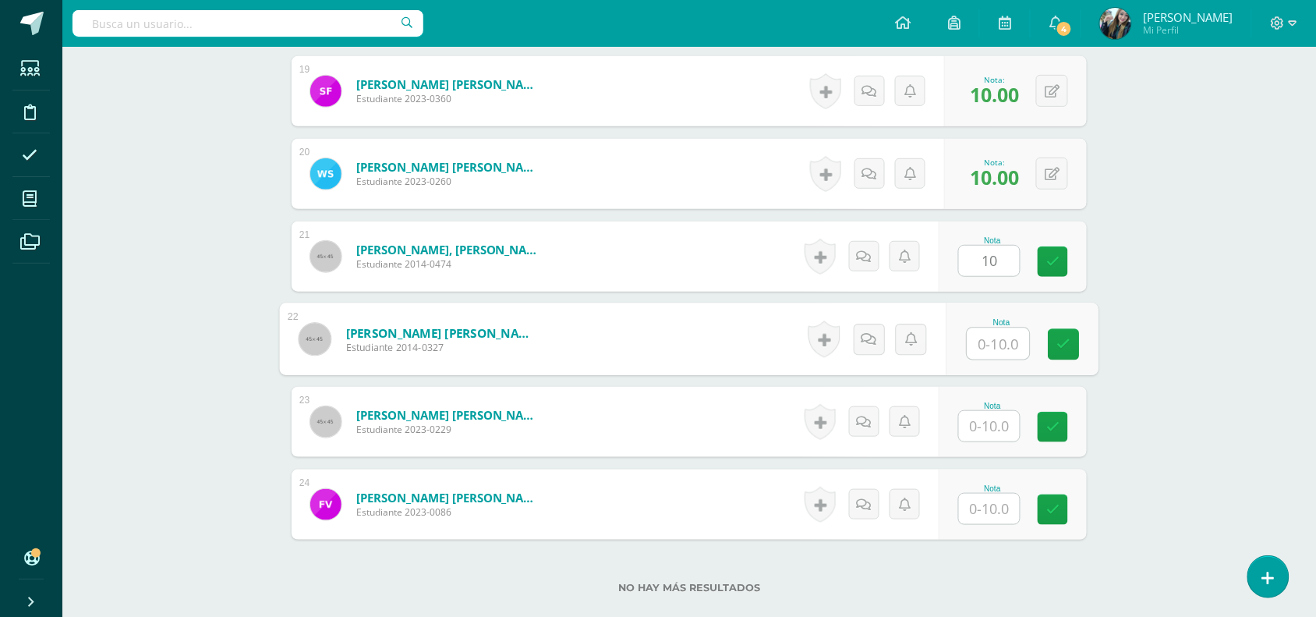
click at [982, 330] on input "text" at bounding box center [998, 343] width 62 height 31
type input "10"
click at [999, 441] on input "text" at bounding box center [989, 426] width 61 height 30
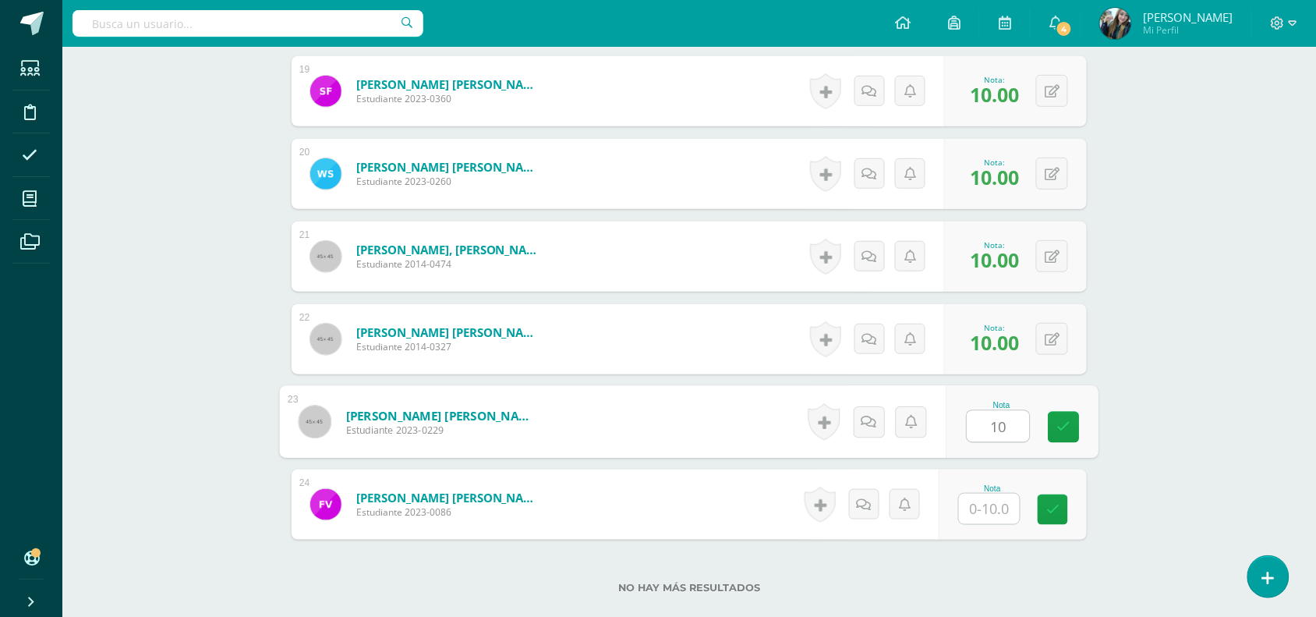
type input "10"
click at [1007, 525] on div at bounding box center [989, 509] width 62 height 32
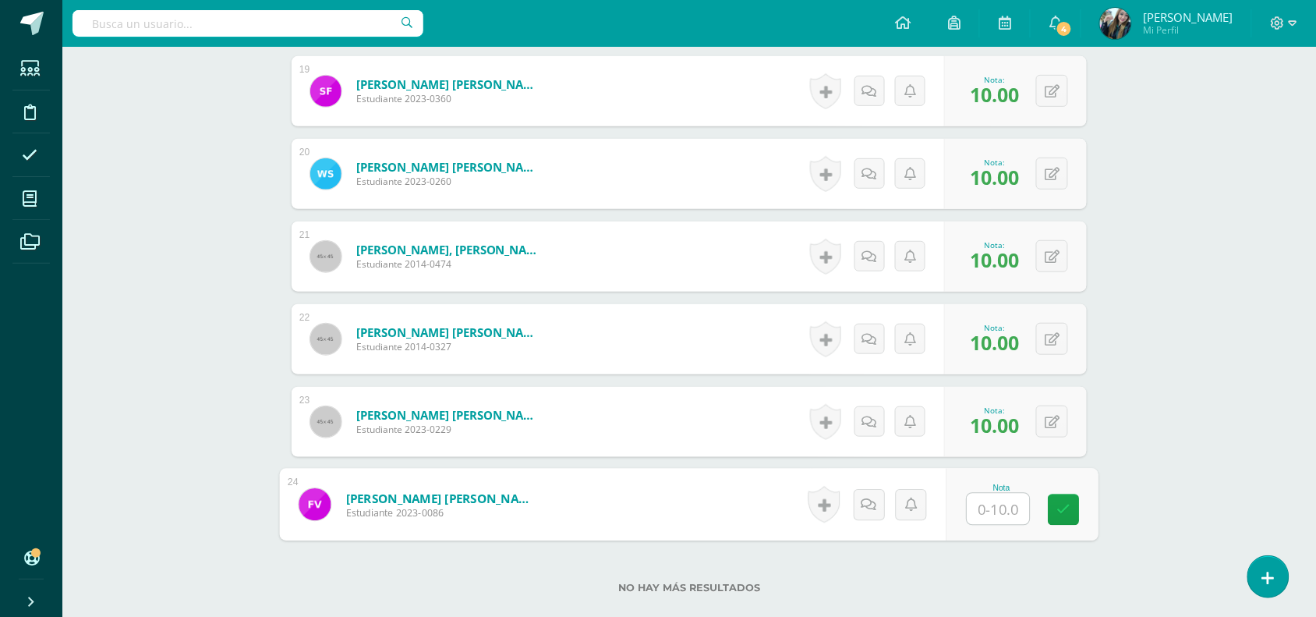
click at [1007, 523] on input "text" at bounding box center [998, 508] width 62 height 31
type input "10"
click at [1055, 517] on link at bounding box center [1064, 509] width 31 height 31
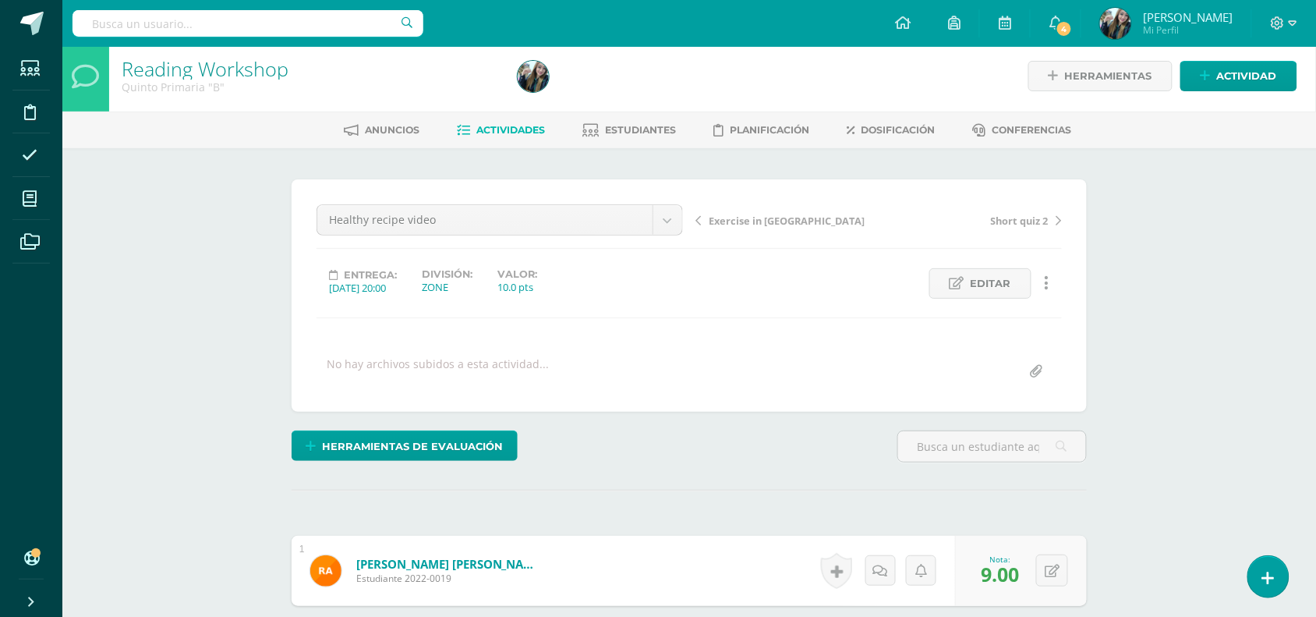
scroll to position [0, 0]
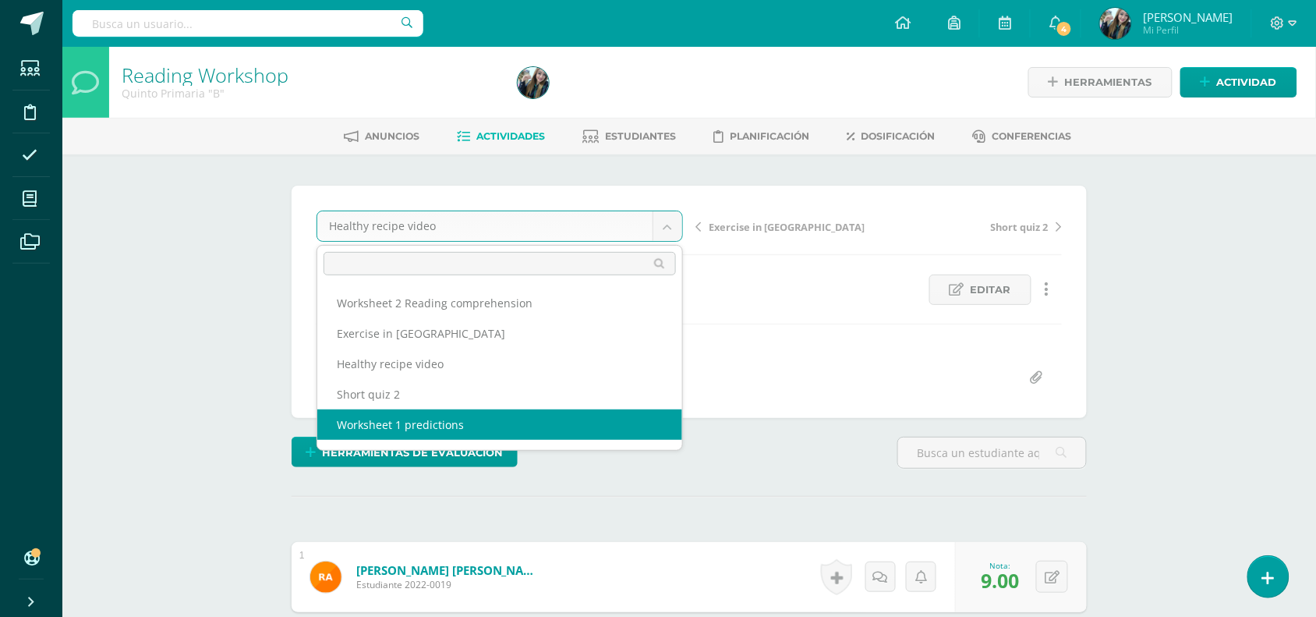
select select "/dashboard/teacher/grade-activity/48710/"
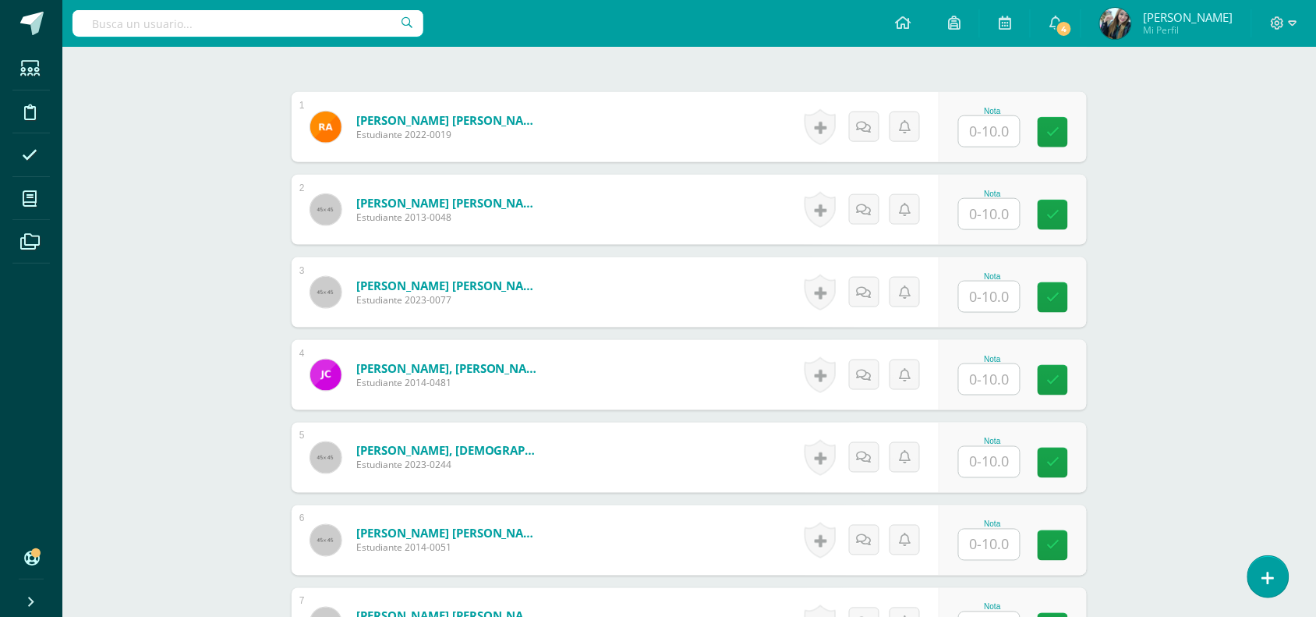
scroll to position [458, 0]
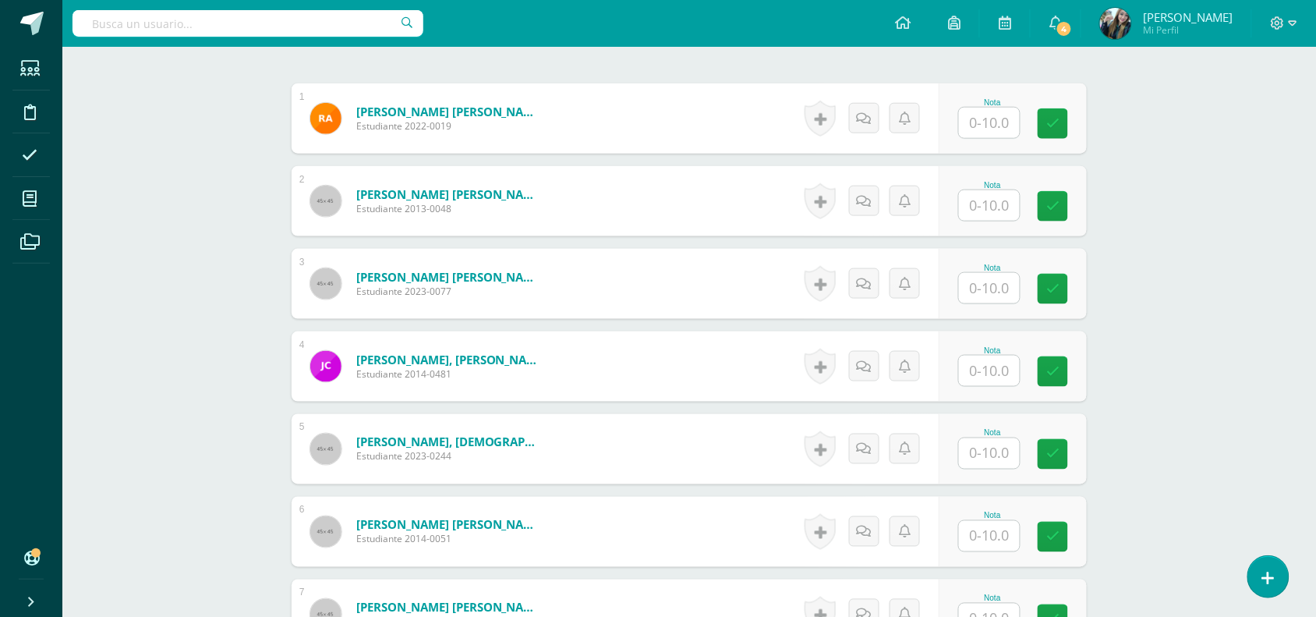
click at [1002, 133] on input "text" at bounding box center [989, 123] width 61 height 30
type input "7"
click at [999, 208] on input "text" at bounding box center [998, 205] width 62 height 31
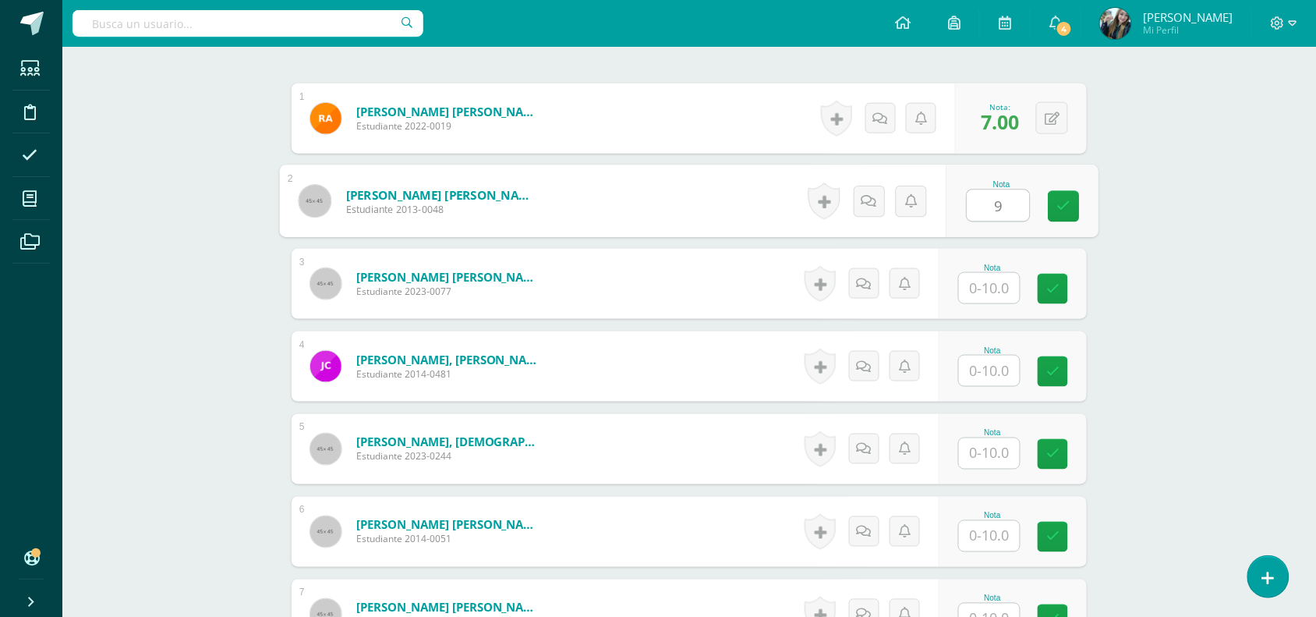
type input "9"
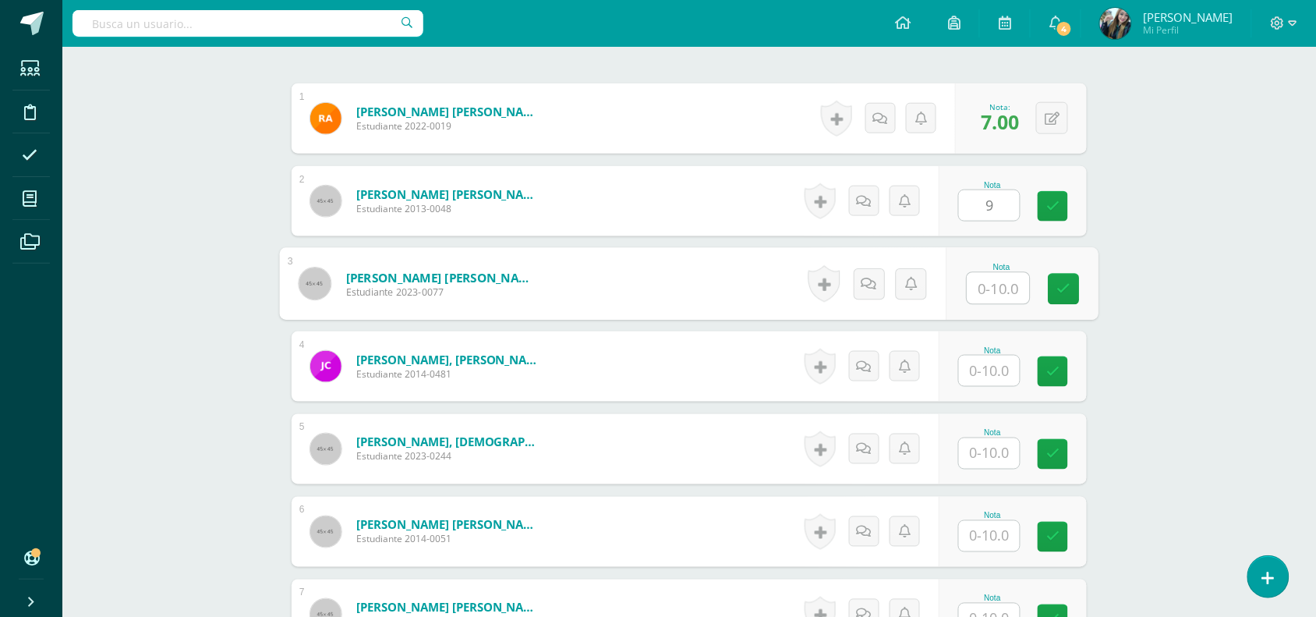
click at [1000, 287] on input "text" at bounding box center [998, 288] width 62 height 31
type input "9"
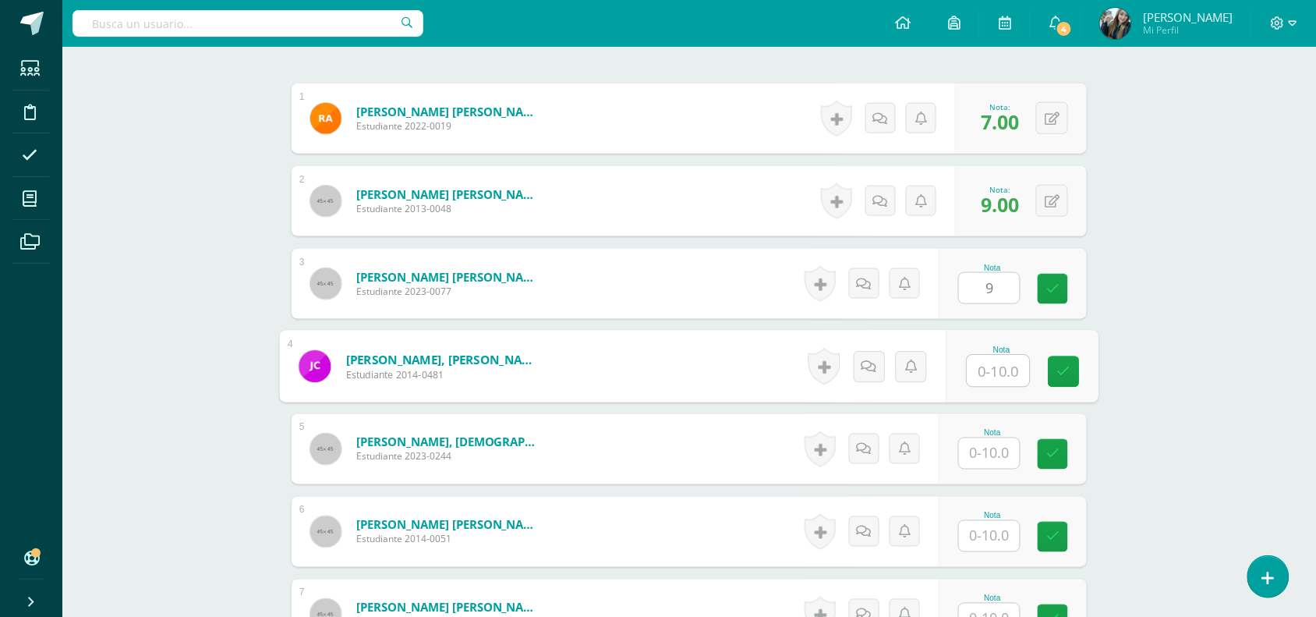
click at [999, 367] on input "text" at bounding box center [998, 370] width 62 height 31
type input "10"
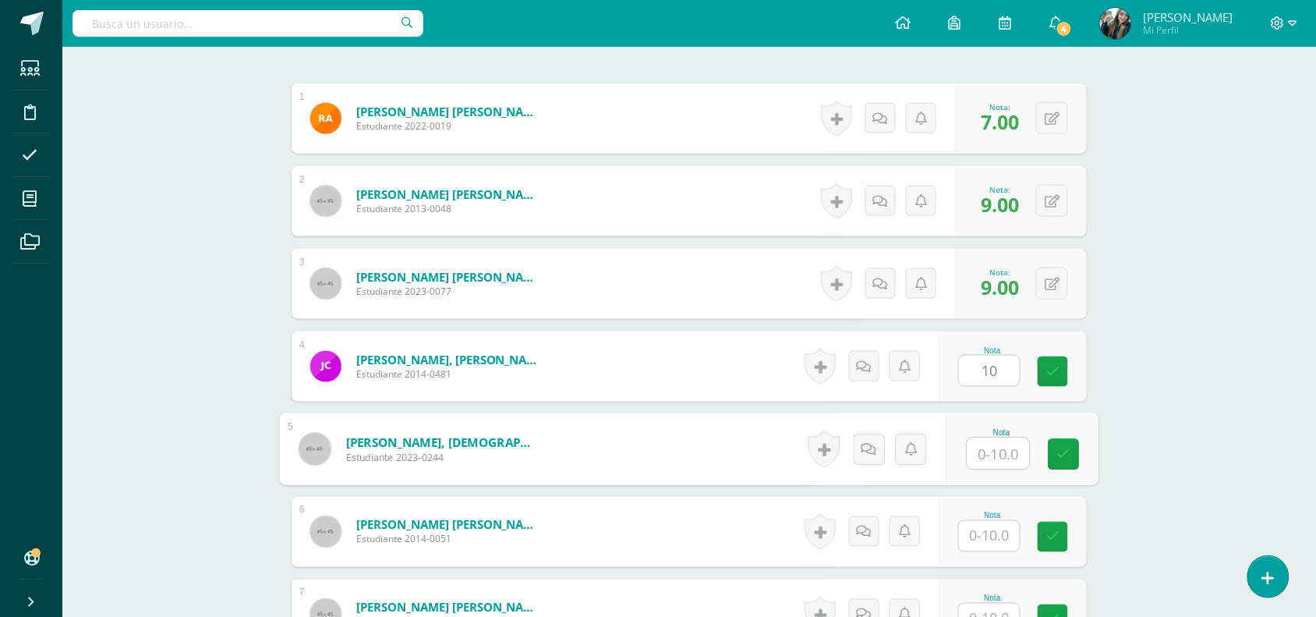
click at [990, 449] on input "text" at bounding box center [998, 453] width 62 height 31
type input "9"
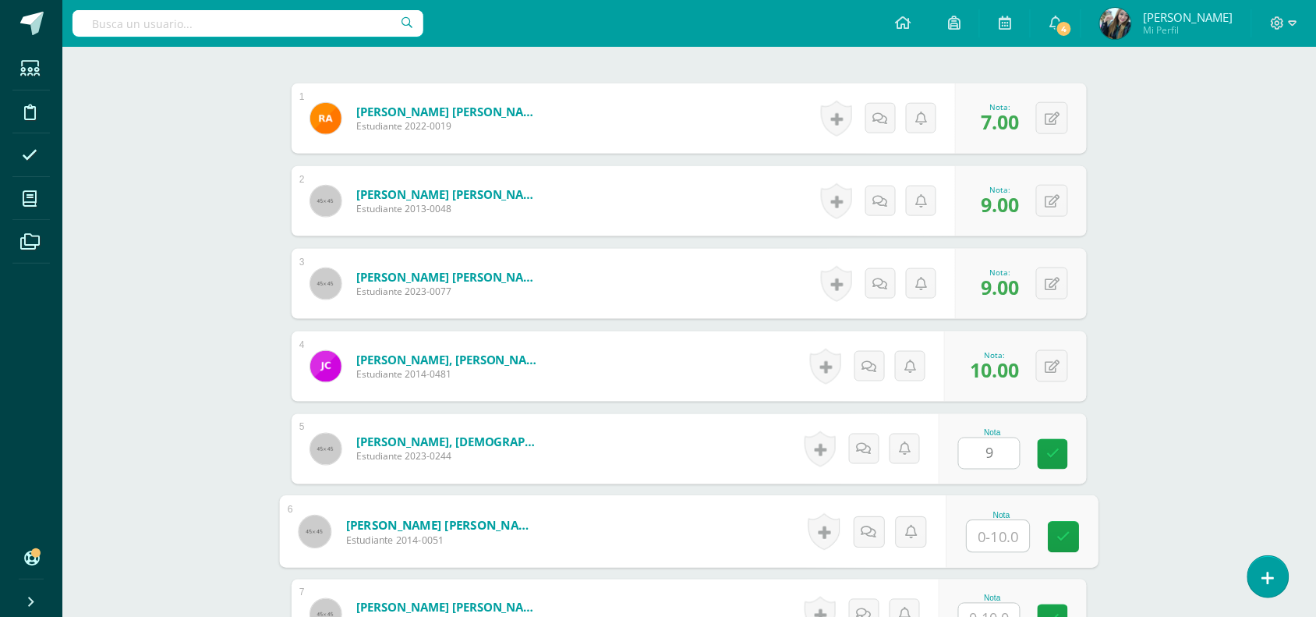
click at [1006, 535] on input "text" at bounding box center [998, 536] width 62 height 31
type input "10"
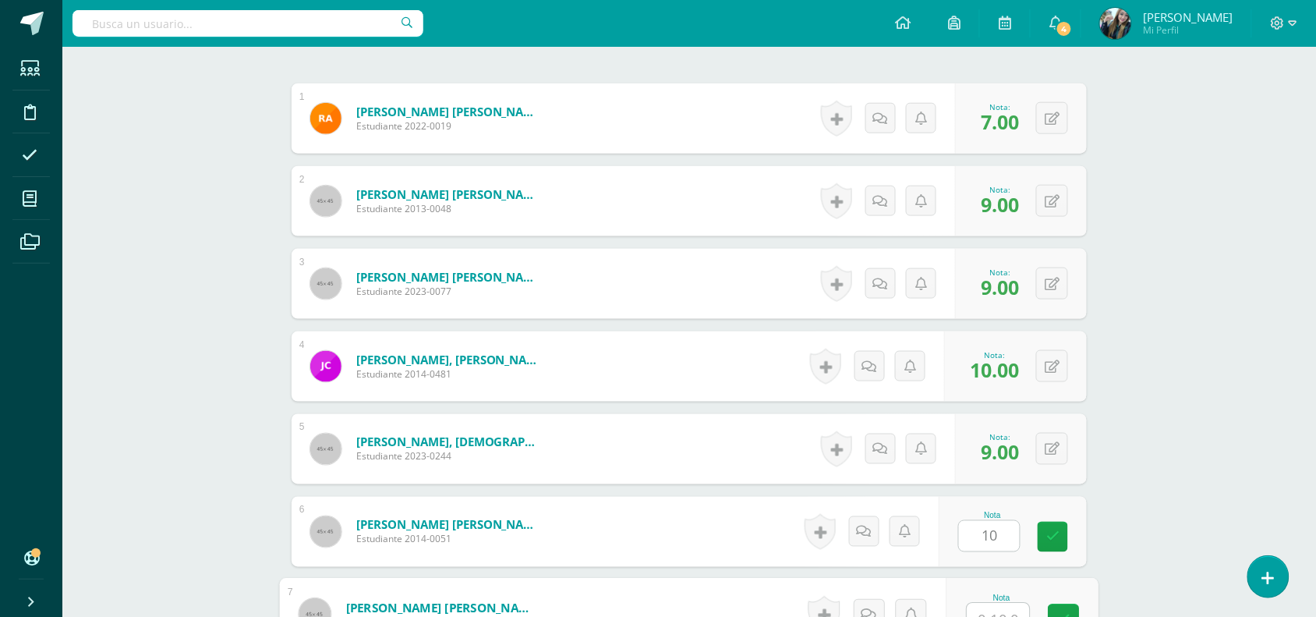
click at [1003, 606] on input "text" at bounding box center [998, 618] width 62 height 31
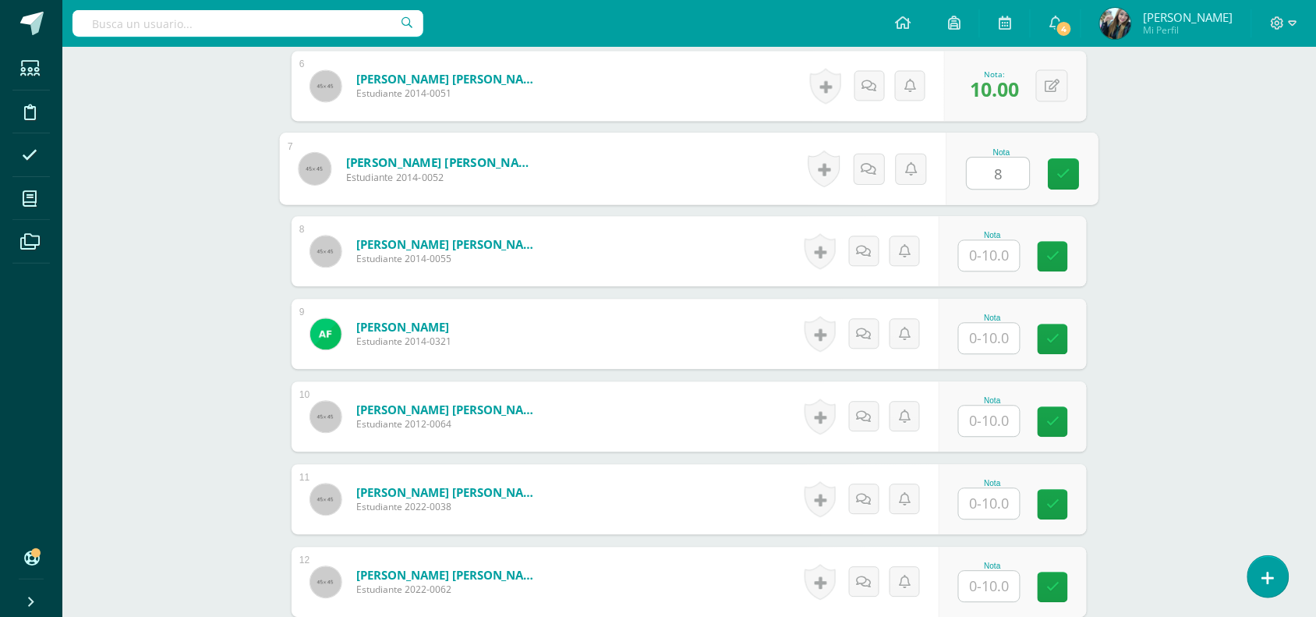
scroll to position [908, 0]
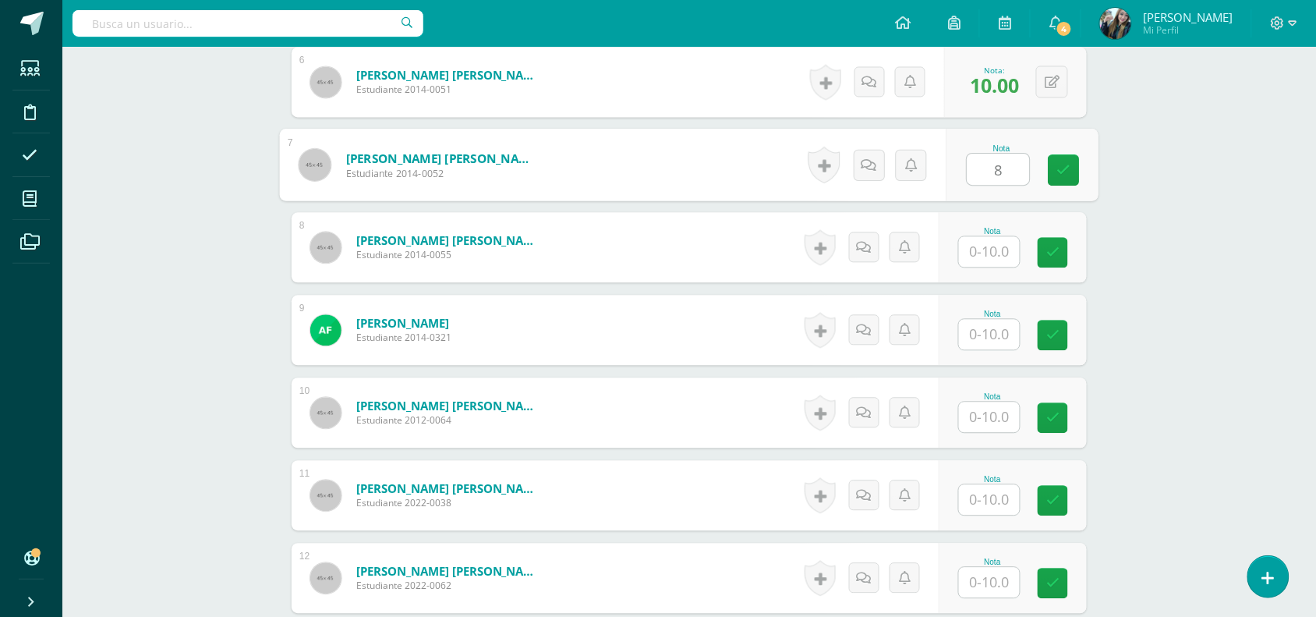
type input "8"
click at [994, 251] on input "text" at bounding box center [998, 251] width 62 height 31
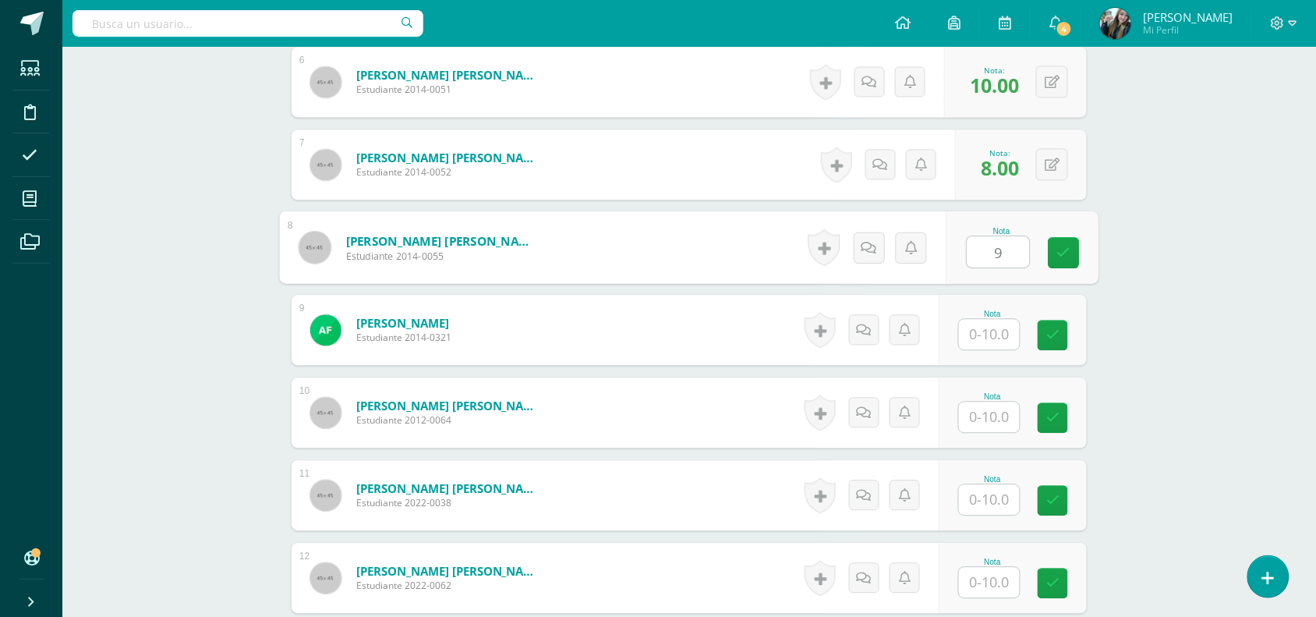
type input "9"
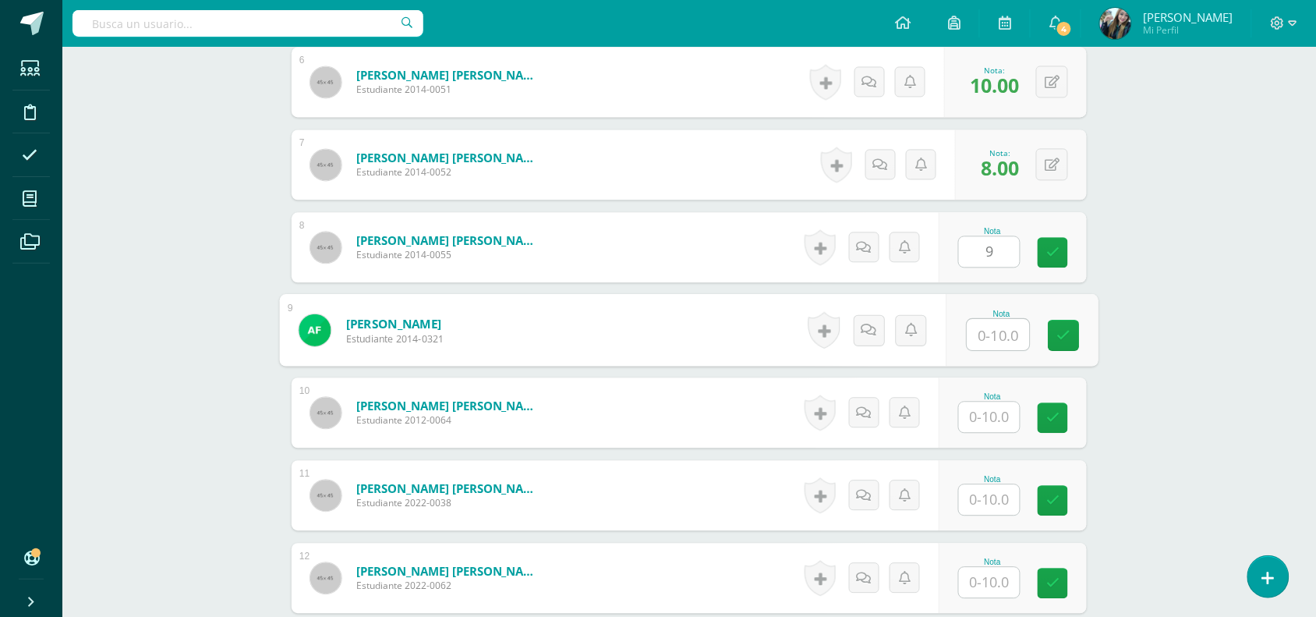
click at [986, 341] on input "text" at bounding box center [998, 334] width 62 height 31
type input "10"
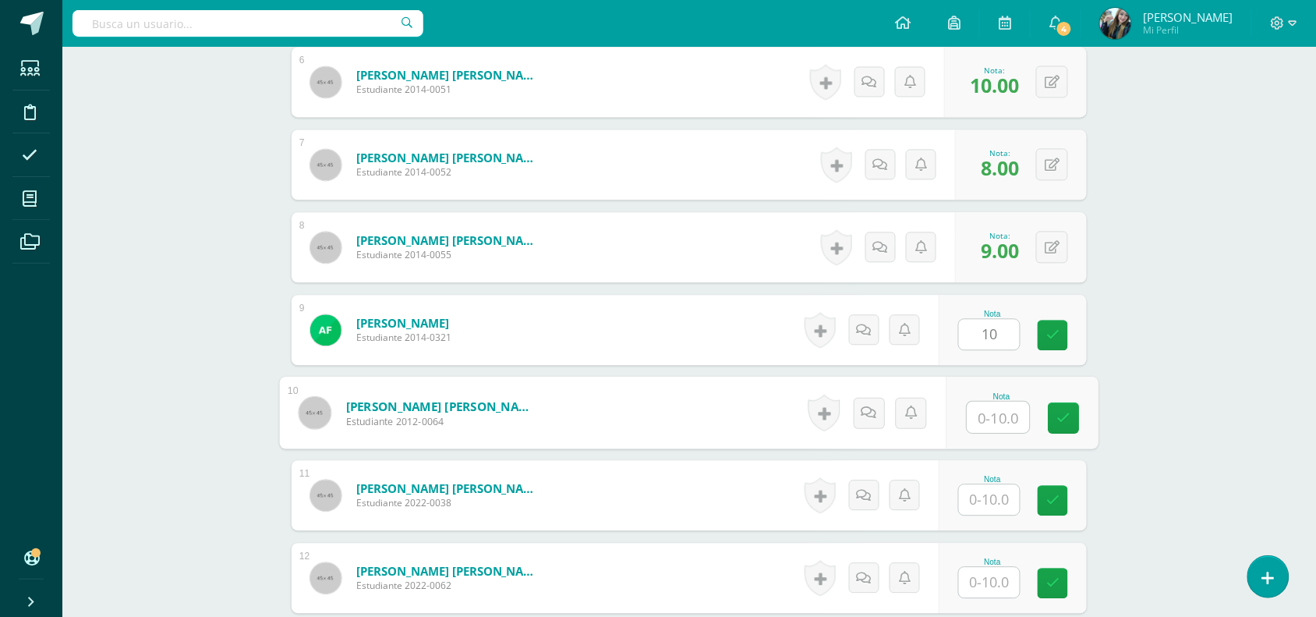
click at [985, 414] on input "text" at bounding box center [998, 416] width 62 height 31
type input "9"
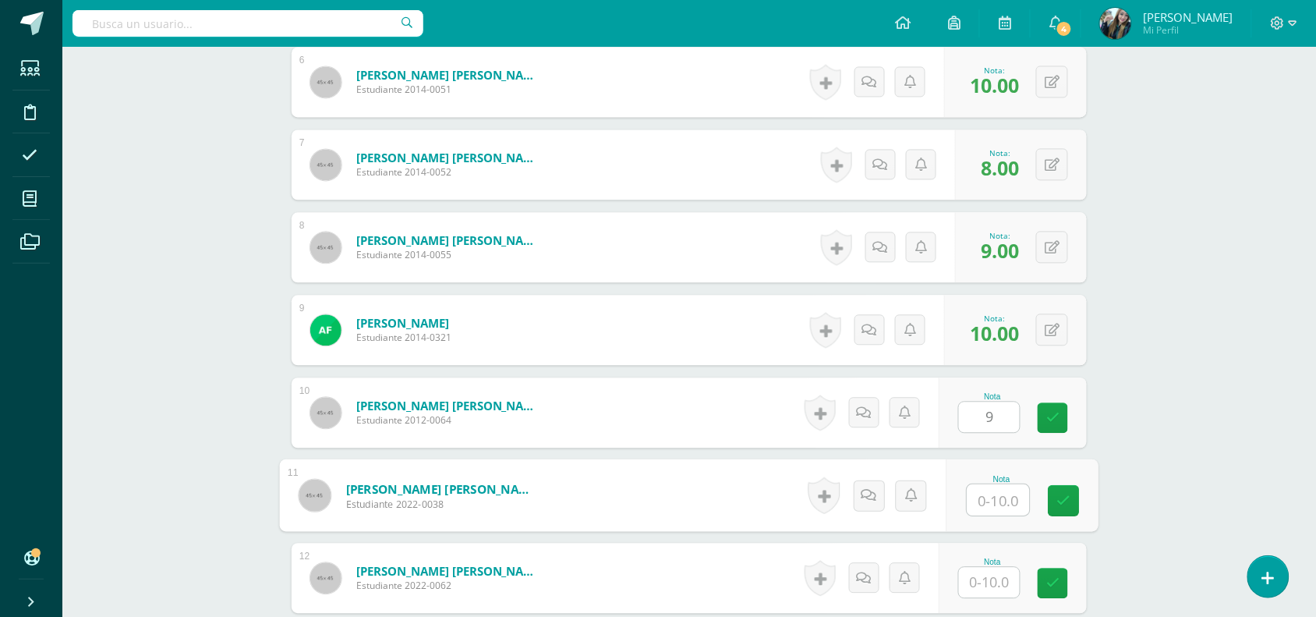
click at [1004, 503] on input "text" at bounding box center [998, 499] width 62 height 31
type input "10"
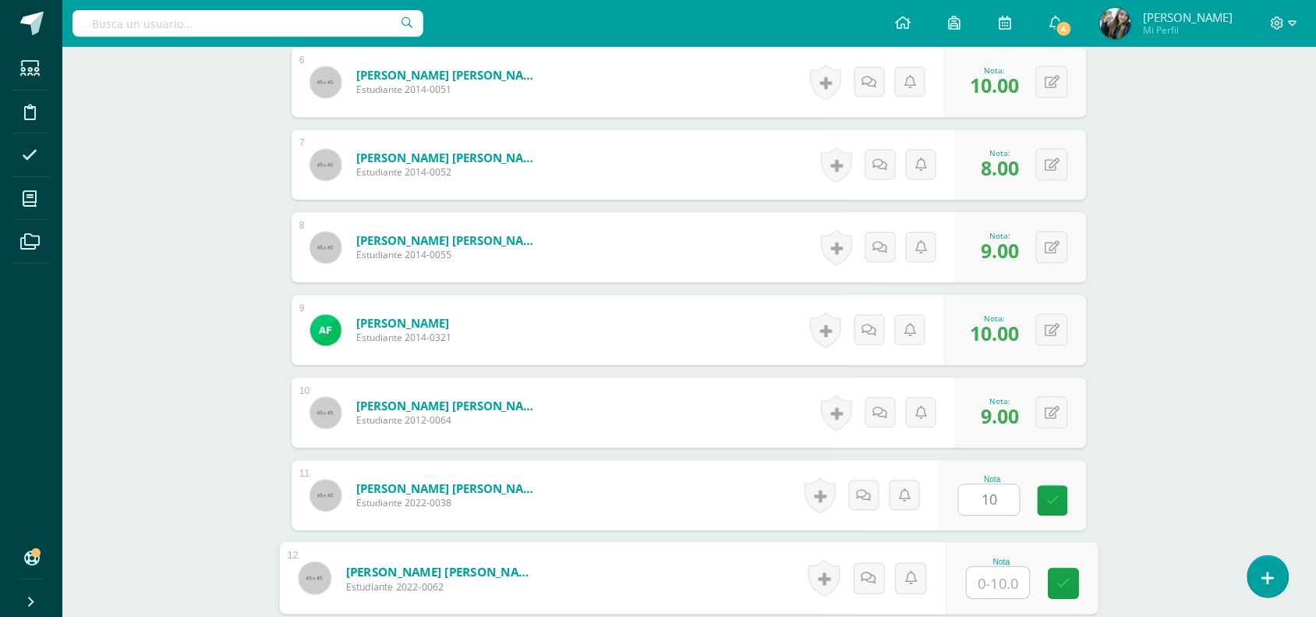
click at [1000, 585] on input "text" at bounding box center [998, 582] width 62 height 31
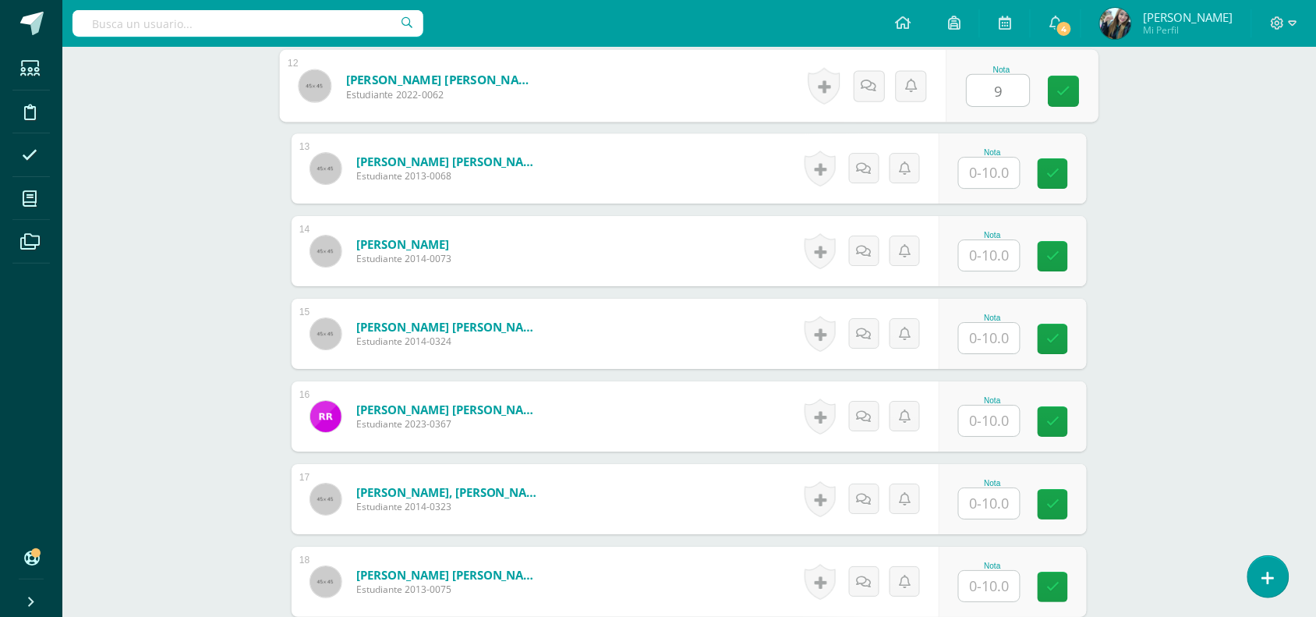
scroll to position [1459, 0]
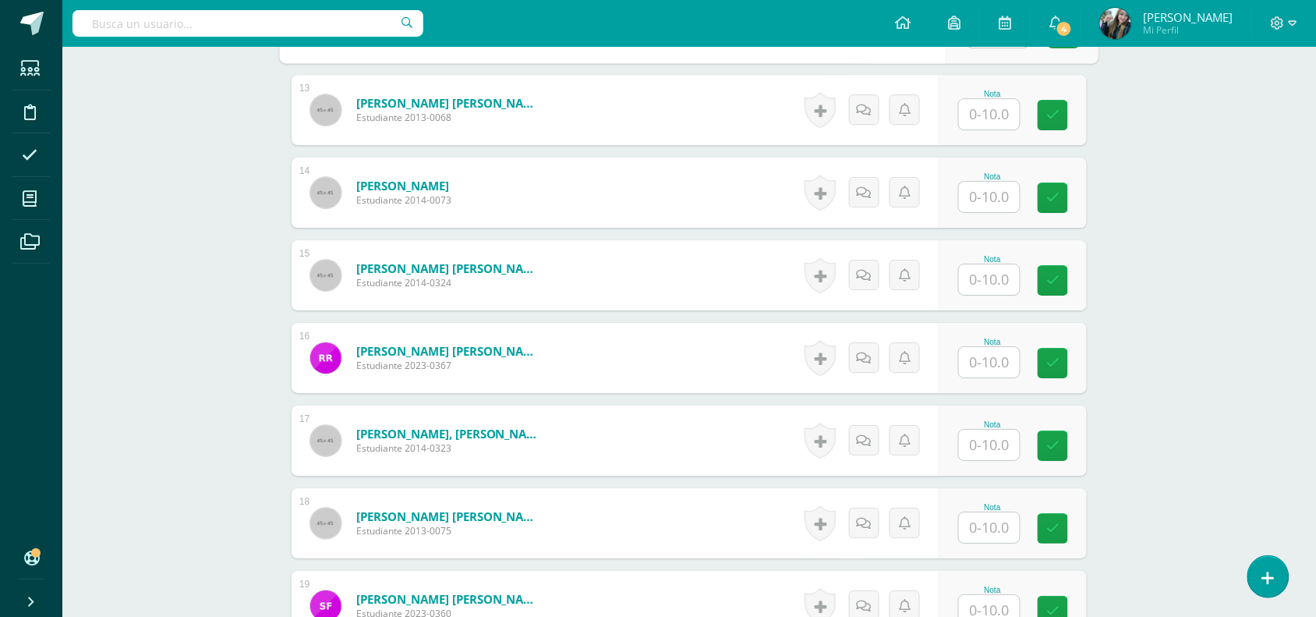
type input "9"
click at [981, 107] on input "text" at bounding box center [998, 114] width 62 height 31
type input "9"
click at [1011, 182] on input "text" at bounding box center [998, 197] width 62 height 31
type input "9"
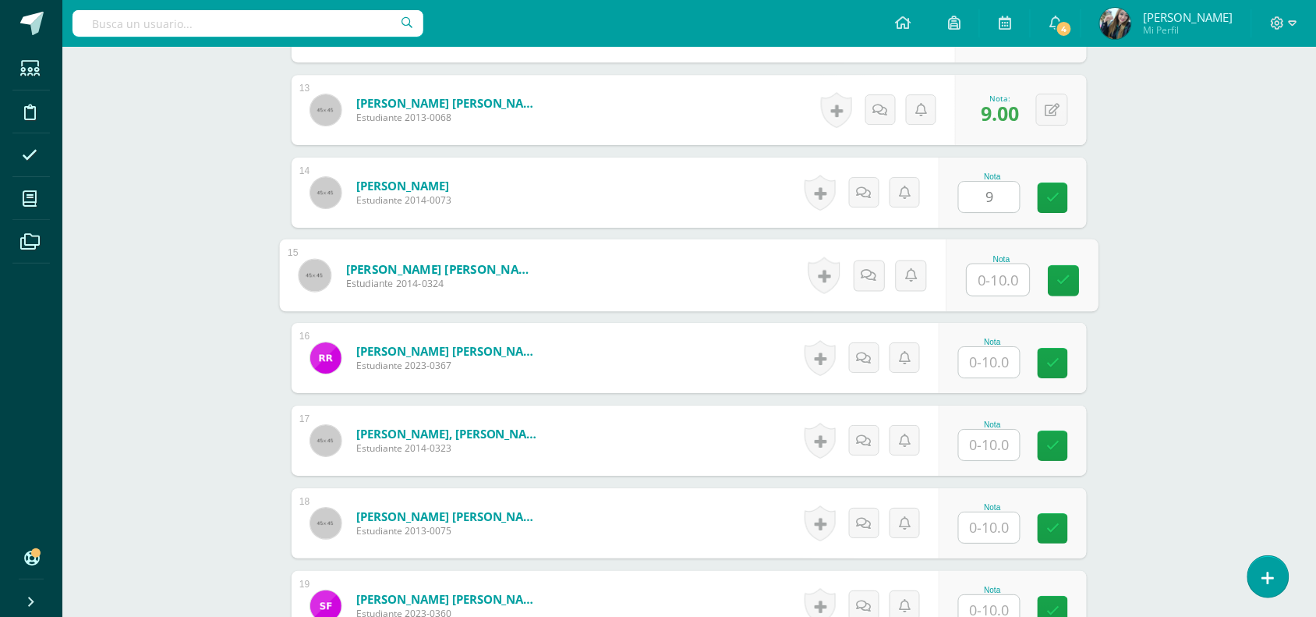
click at [1007, 278] on input "text" at bounding box center [998, 279] width 62 height 31
type input "10"
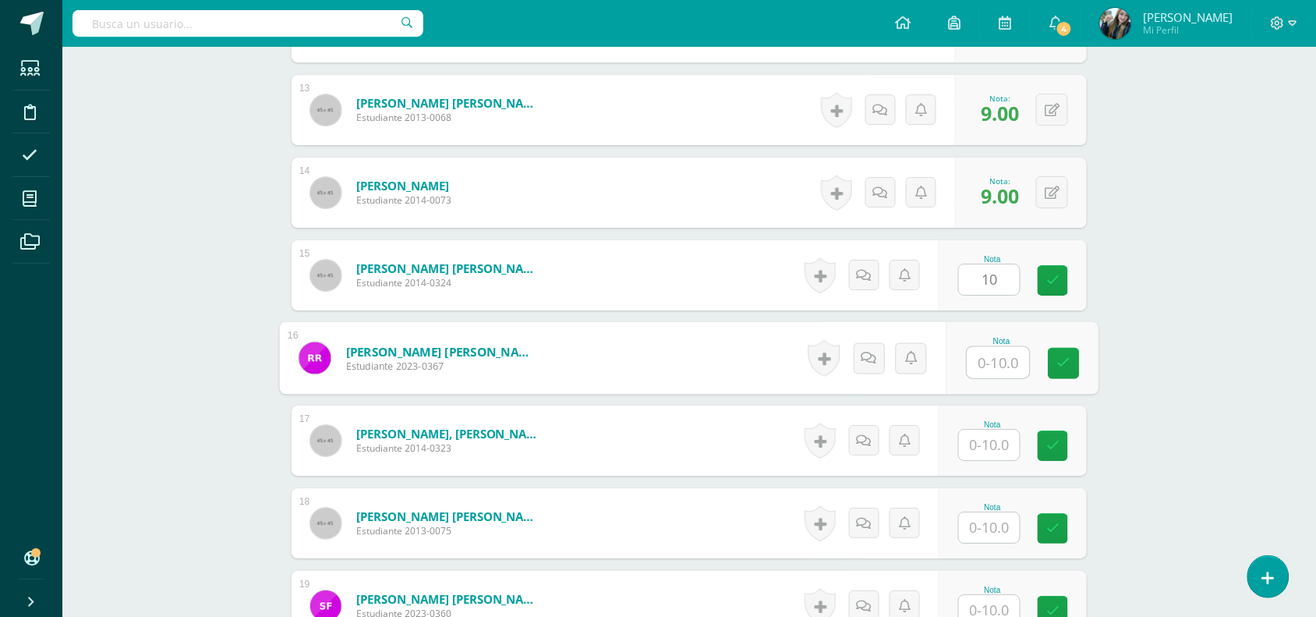
click at [996, 359] on input "text" at bounding box center [998, 362] width 62 height 31
type input "9"
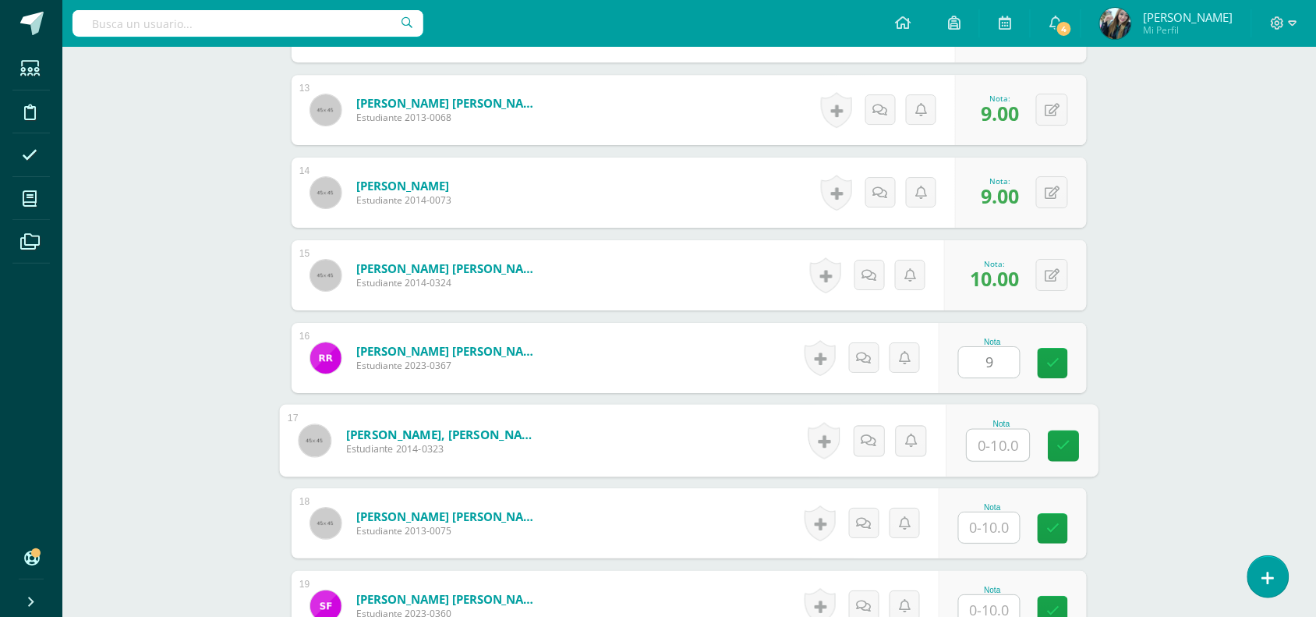
click at [1003, 434] on input "text" at bounding box center [998, 445] width 62 height 31
type input "9"
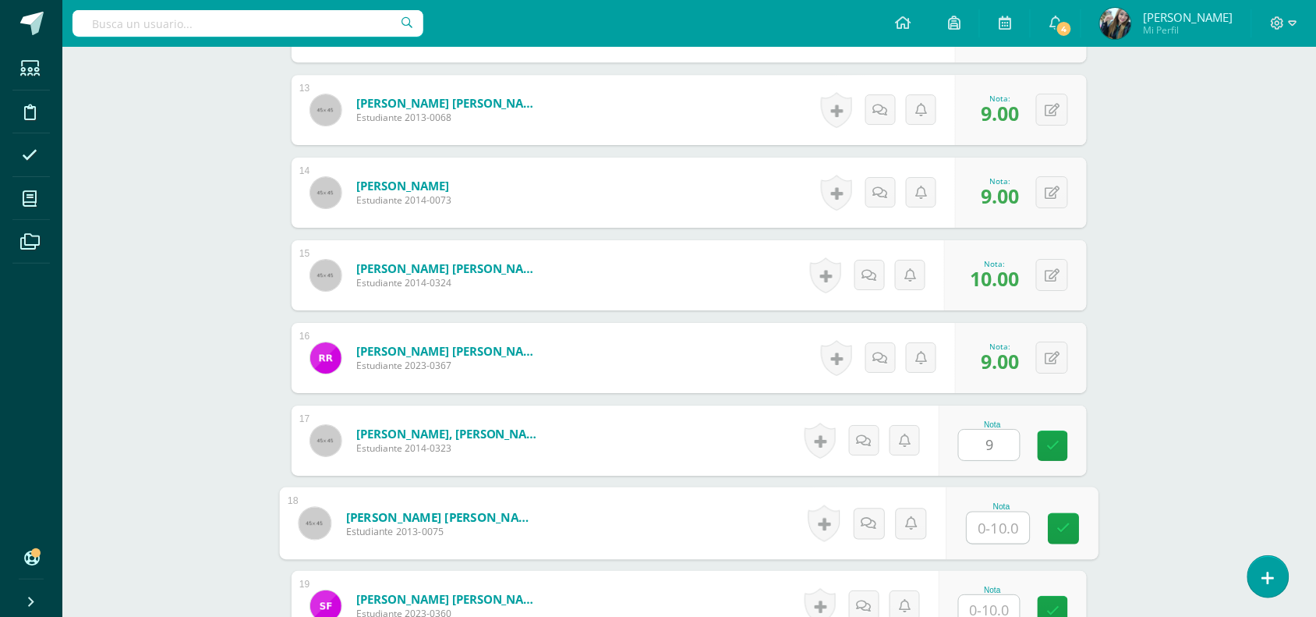
click at [1012, 535] on input "text" at bounding box center [998, 527] width 62 height 31
type input "10"
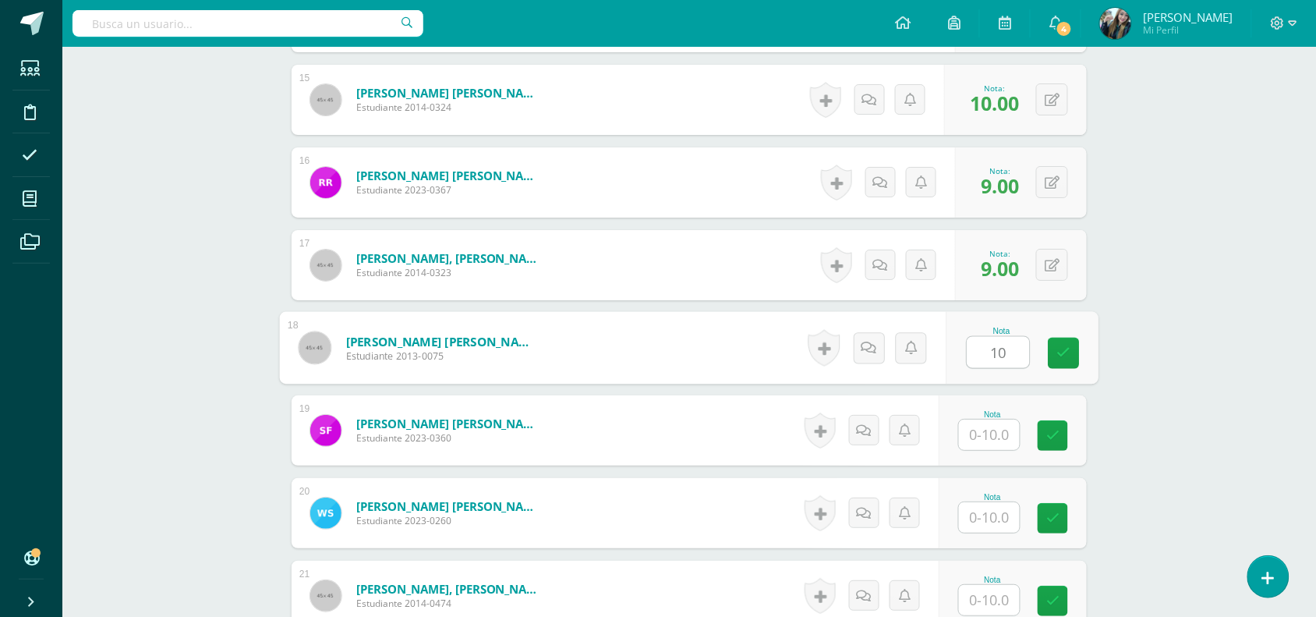
scroll to position [1643, 0]
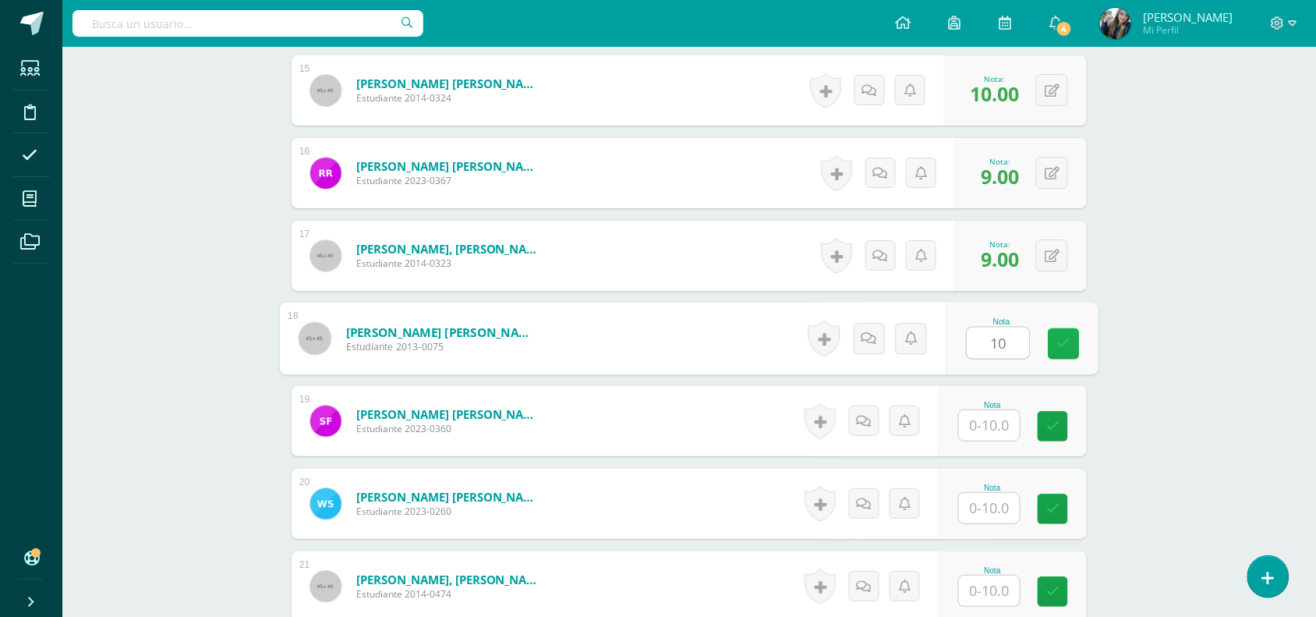
click at [1058, 341] on icon at bounding box center [1064, 343] width 14 height 13
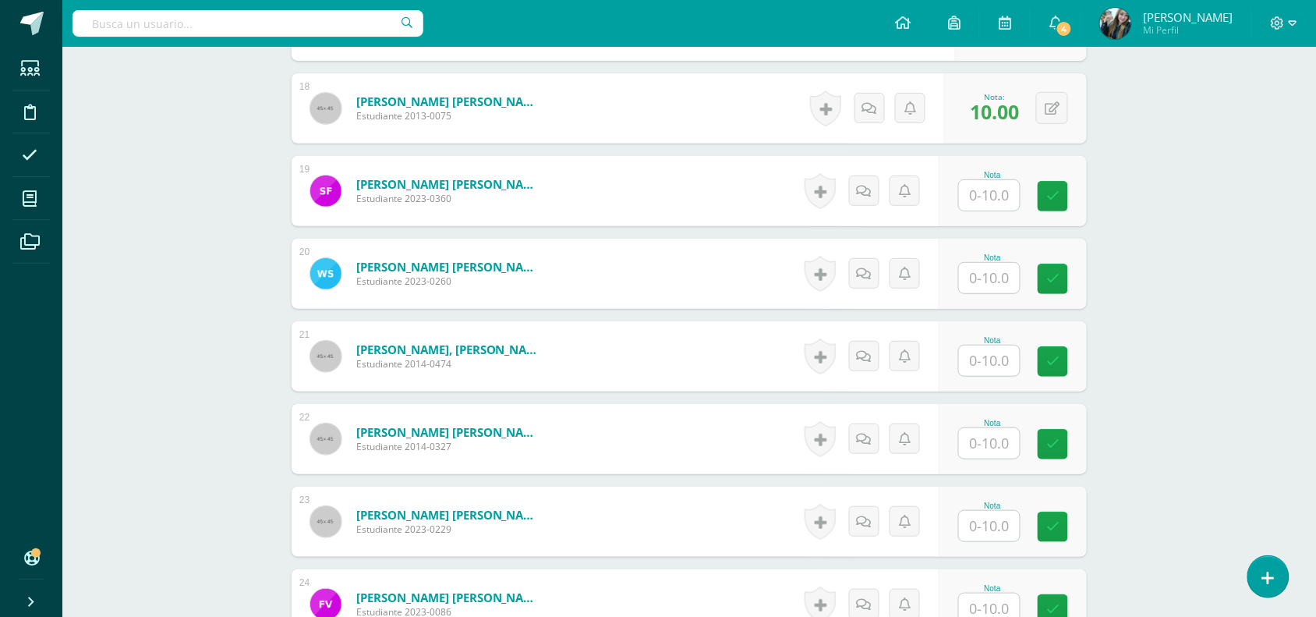
scroll to position [1905, 0]
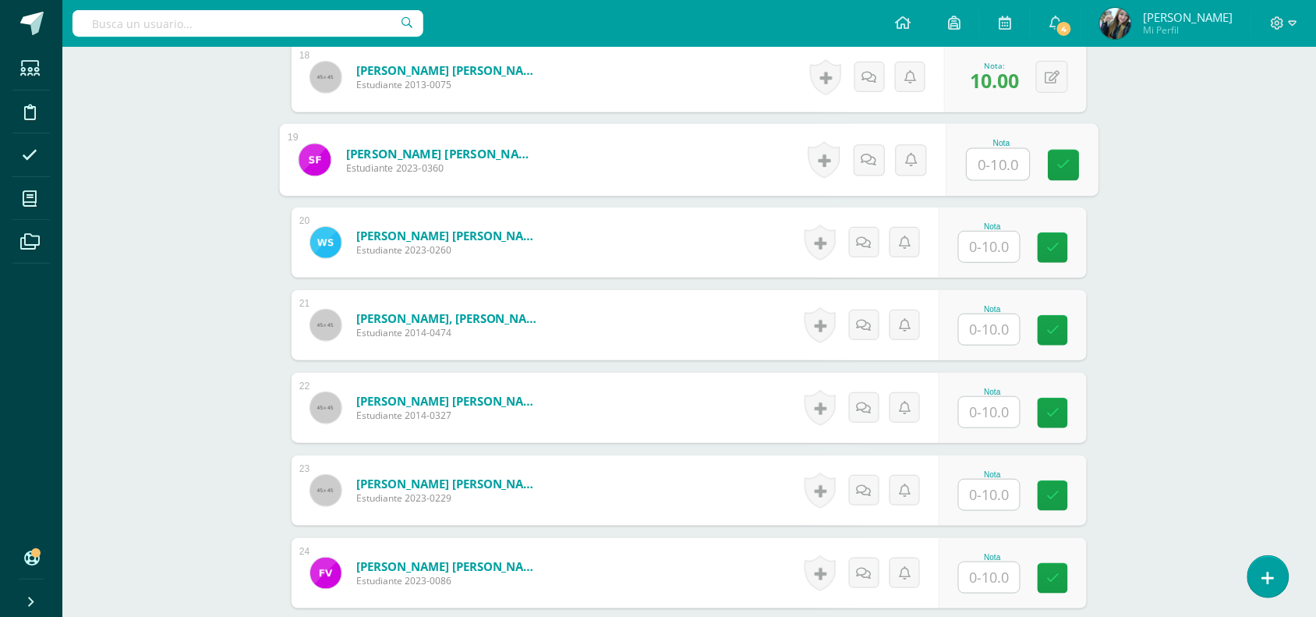
click at [991, 170] on input "text" at bounding box center [998, 164] width 62 height 31
type input "9"
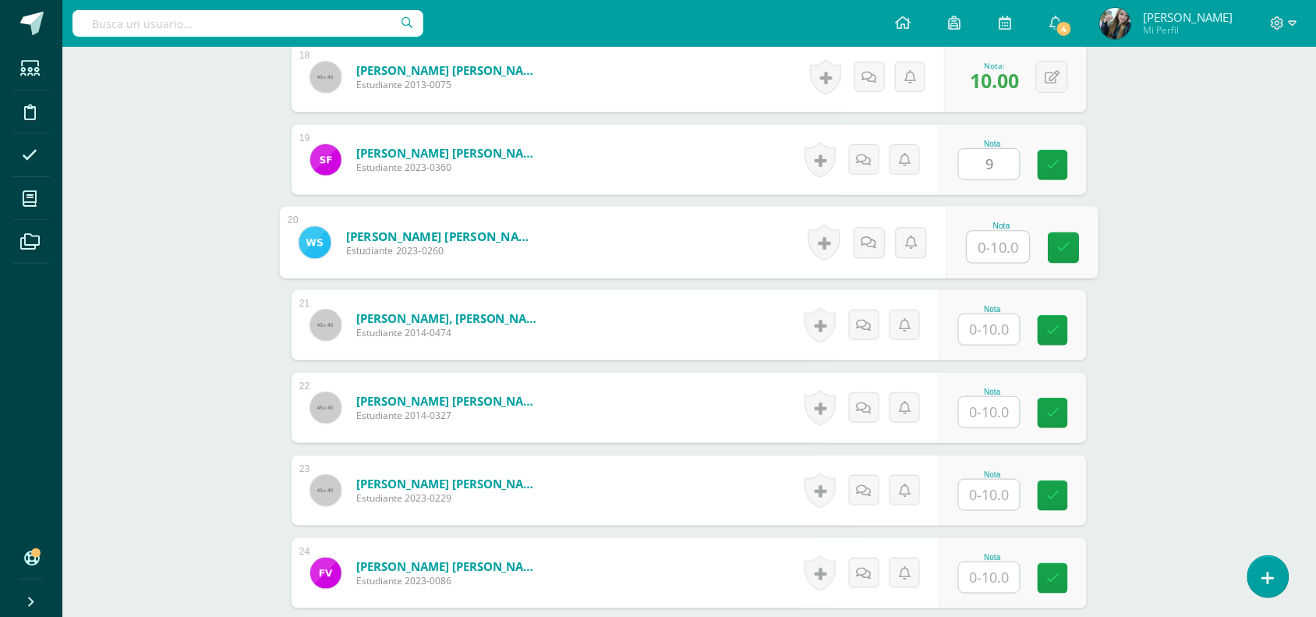
click at [998, 243] on input "text" at bounding box center [998, 247] width 62 height 31
type input "10"
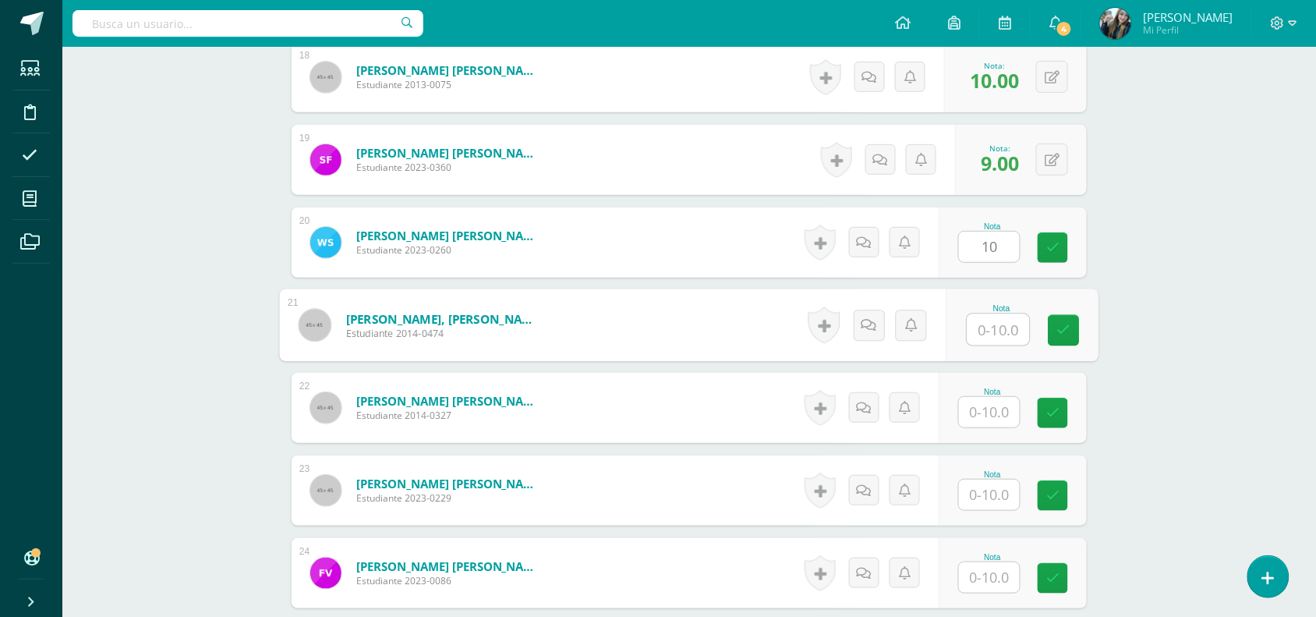
click at [1008, 334] on input "text" at bounding box center [998, 329] width 62 height 31
type input "10"
click at [1010, 411] on input "text" at bounding box center [989, 412] width 61 height 30
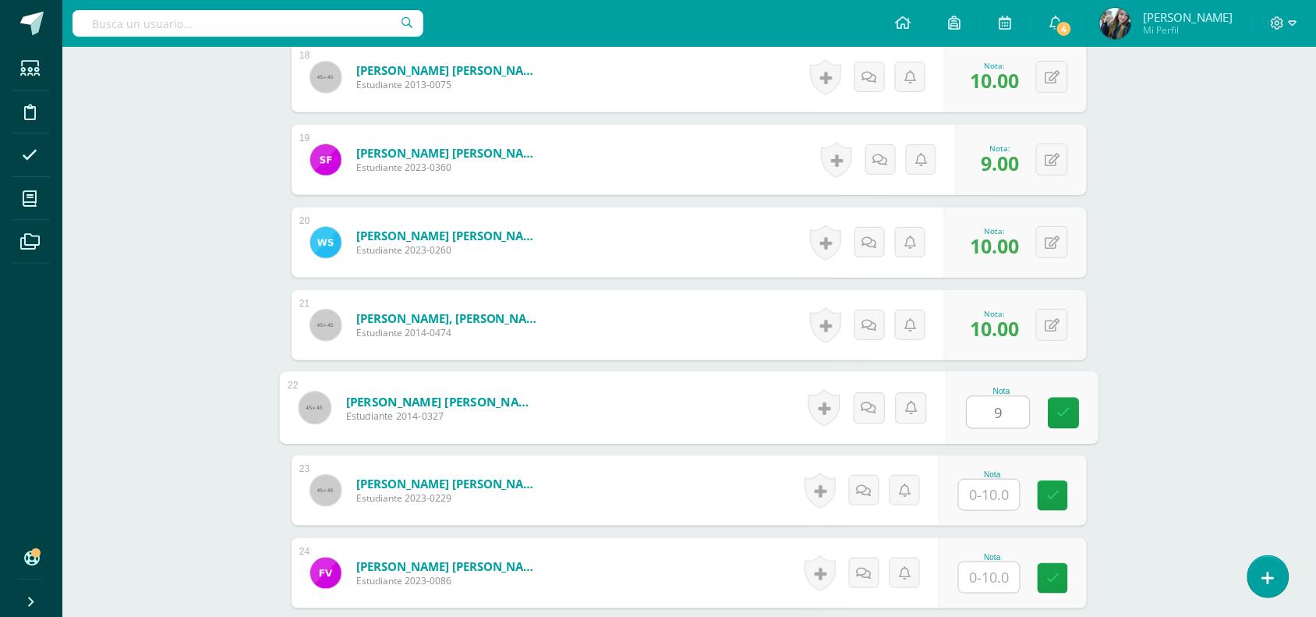
type input "9"
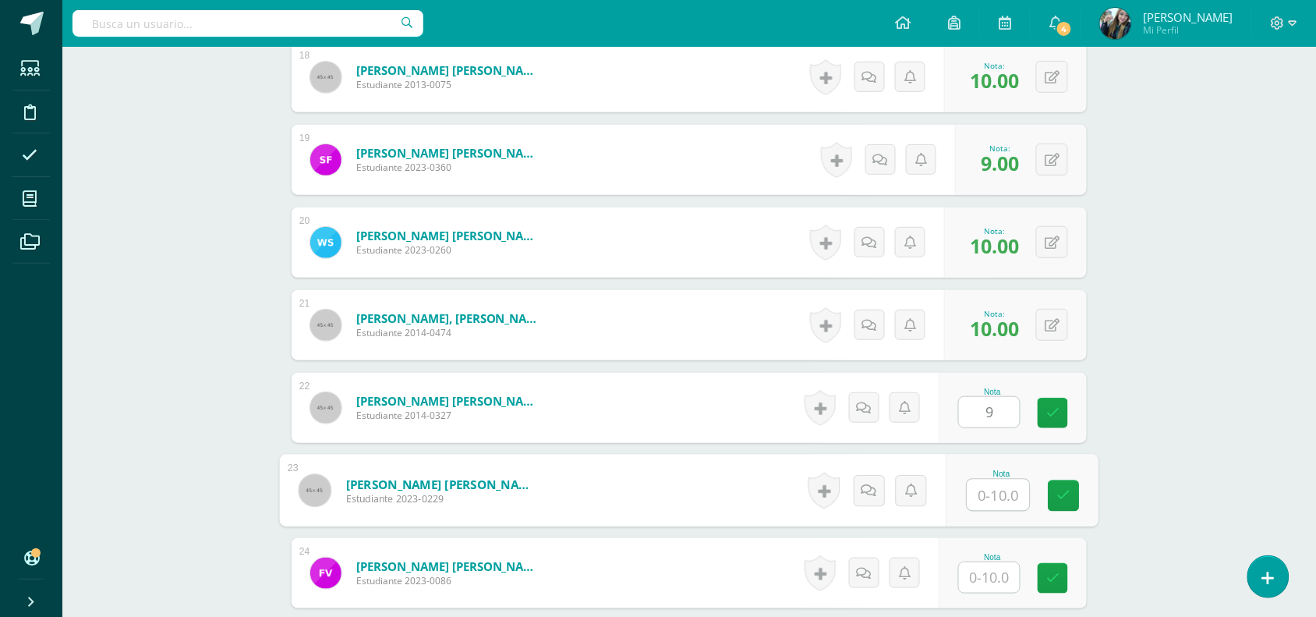
click at [1004, 492] on input "text" at bounding box center [998, 494] width 62 height 31
type input "10"
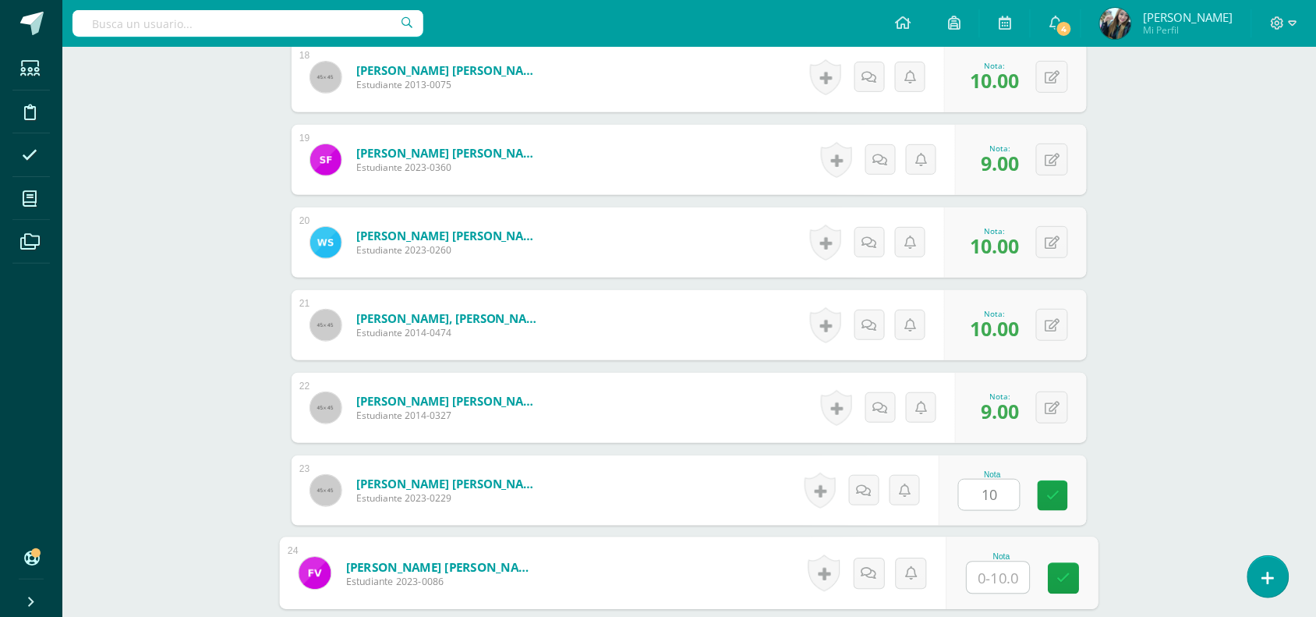
click at [1003, 581] on input "text" at bounding box center [998, 577] width 62 height 31
type input "10"
click at [1058, 593] on link at bounding box center [1064, 578] width 31 height 31
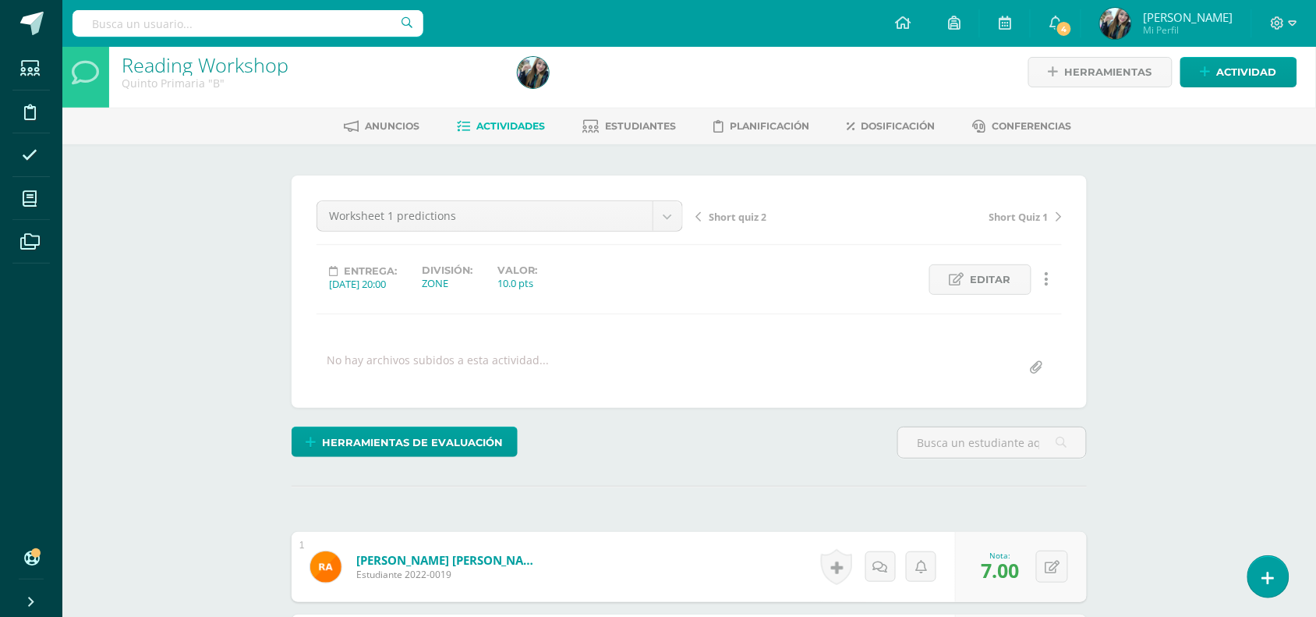
scroll to position [0, 0]
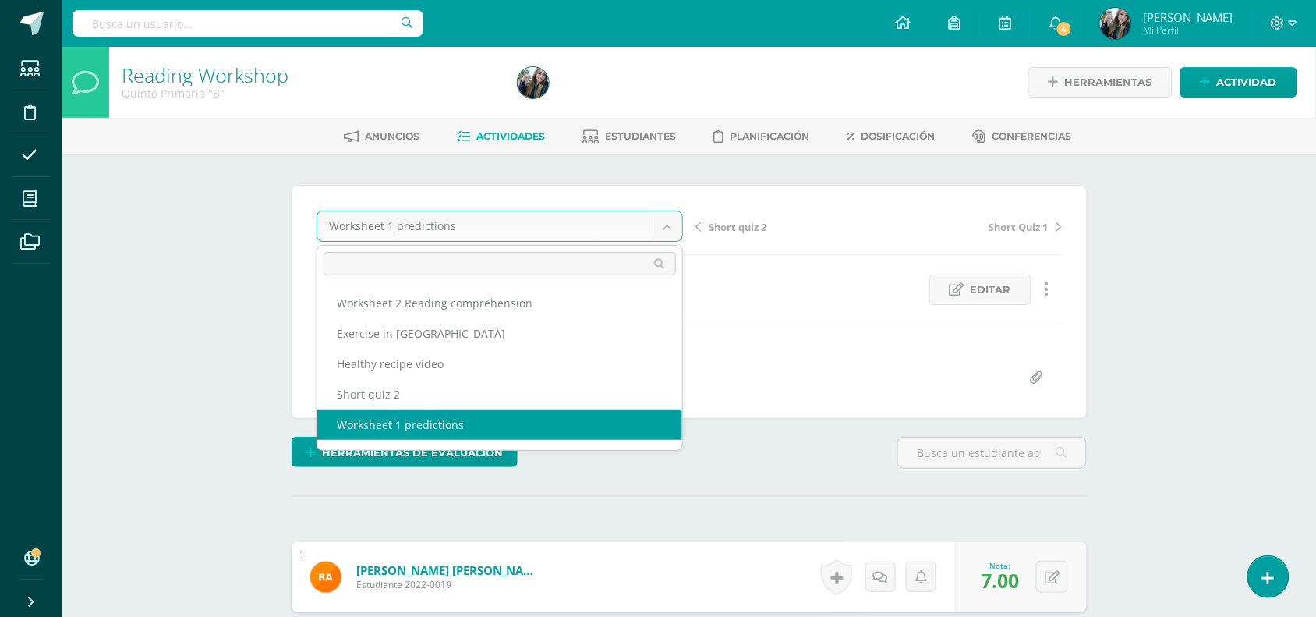
scroll to position [20, 0]
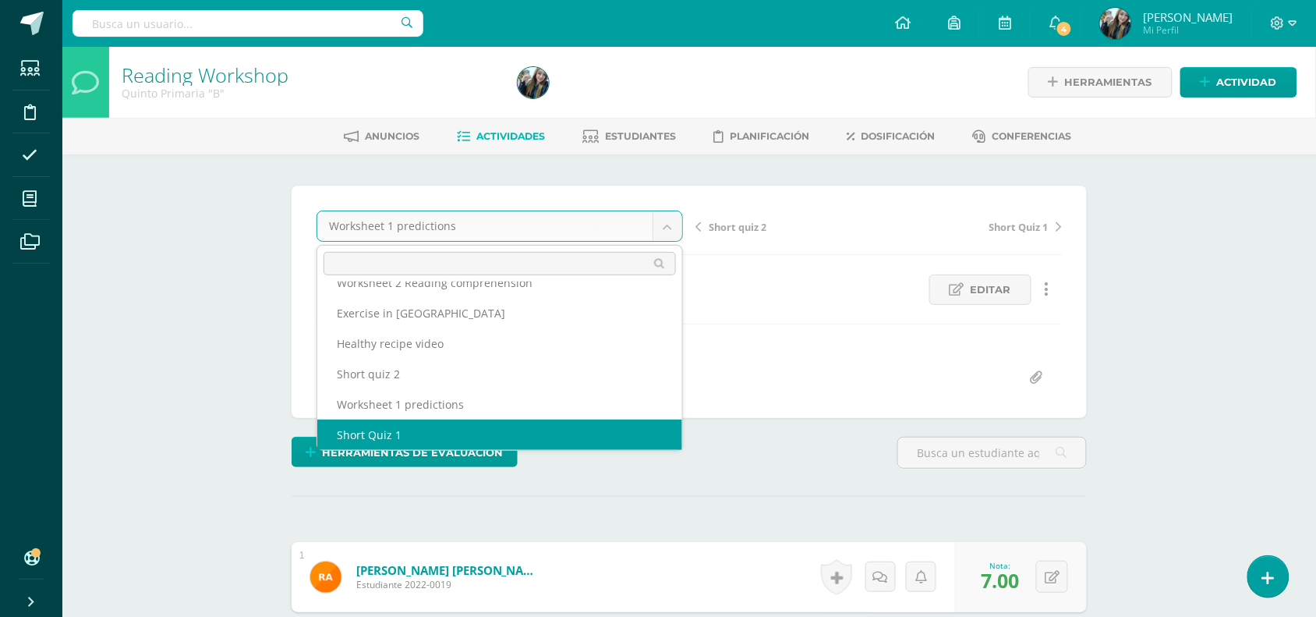
select select "/dashboard/teacher/grade-activity/48712/"
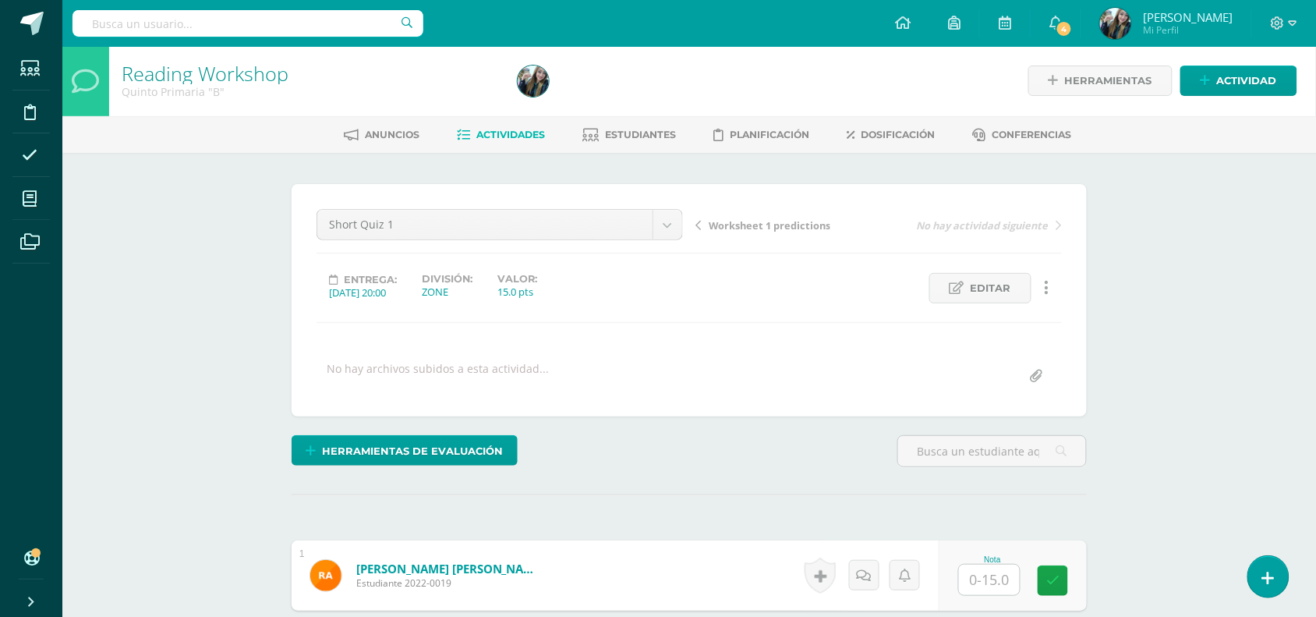
scroll to position [2, 0]
